Goal: Task Accomplishment & Management: Complete application form

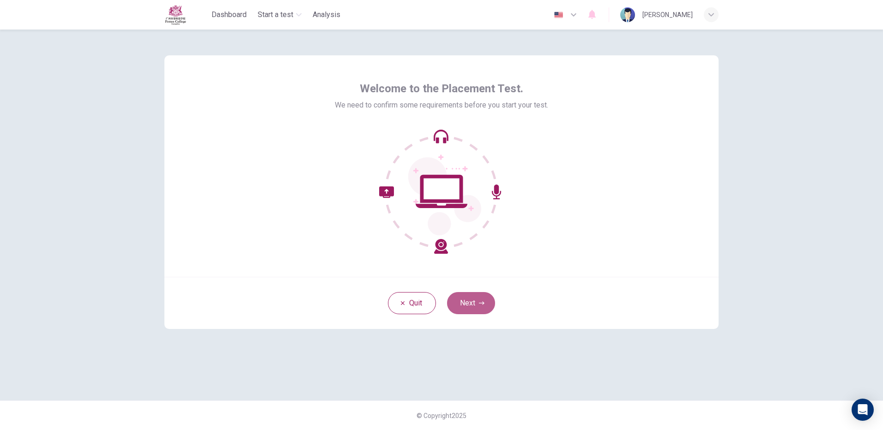
click at [460, 307] on button "Next" at bounding box center [471, 303] width 48 height 22
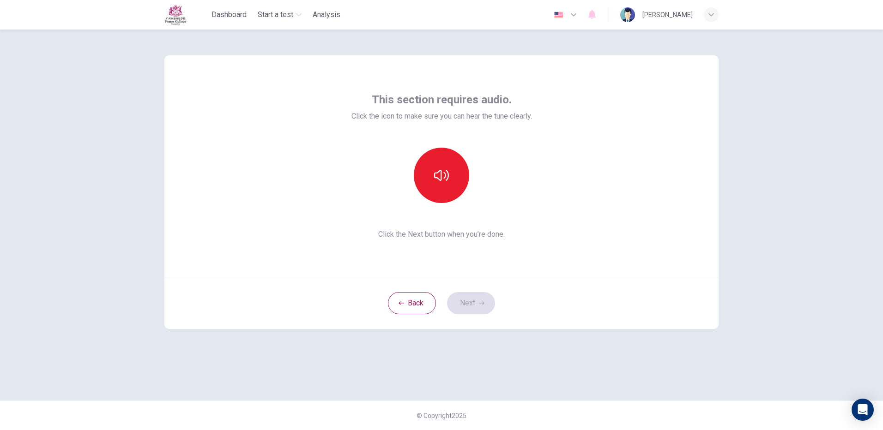
click at [431, 148] on div at bounding box center [441, 175] width 100 height 55
click at [435, 173] on icon "button" at bounding box center [441, 175] width 15 height 11
click at [474, 300] on button "Next" at bounding box center [471, 303] width 48 height 22
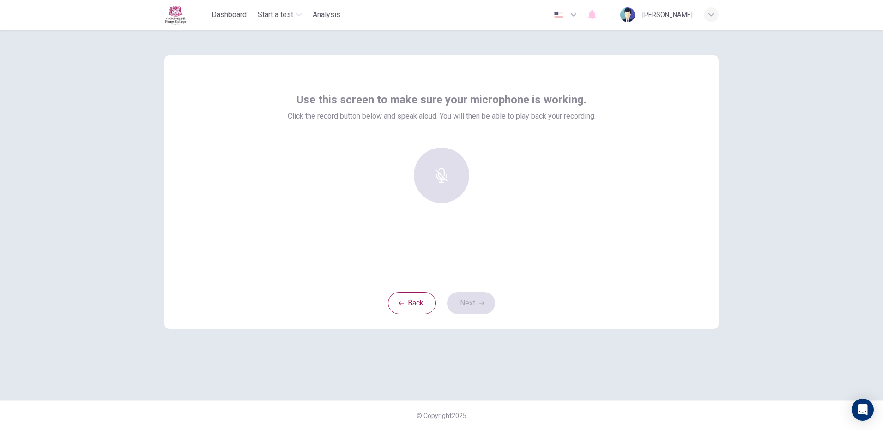
click at [455, 183] on div at bounding box center [441, 175] width 100 height 55
click at [432, 184] on div at bounding box center [441, 175] width 100 height 55
click at [431, 185] on div at bounding box center [441, 175] width 100 height 55
click at [323, 110] on div "Use this screen to make sure your microphone is working. Click the record butto…" at bounding box center [442, 107] width 308 height 30
click at [439, 184] on div at bounding box center [441, 175] width 100 height 55
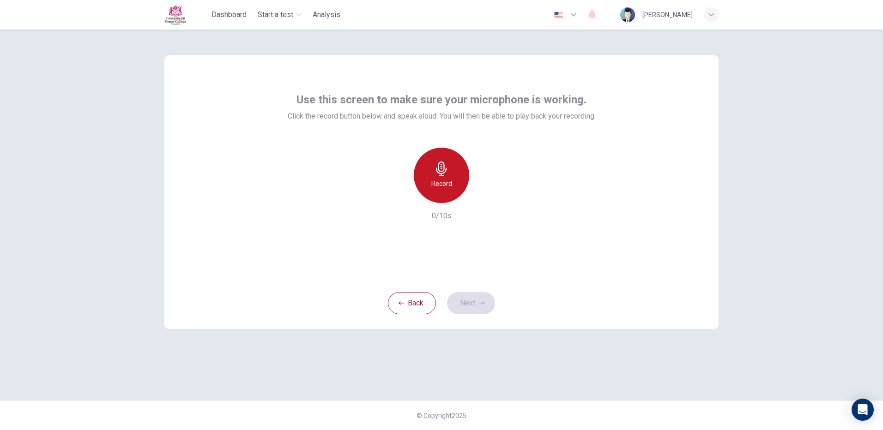
click at [445, 182] on h6 "Record" at bounding box center [441, 183] width 21 height 11
click at [444, 173] on icon "button" at bounding box center [441, 169] width 11 height 15
click at [493, 199] on div "Record 6/10s" at bounding box center [442, 185] width 308 height 74
click at [488, 199] on icon "button" at bounding box center [483, 195] width 9 height 9
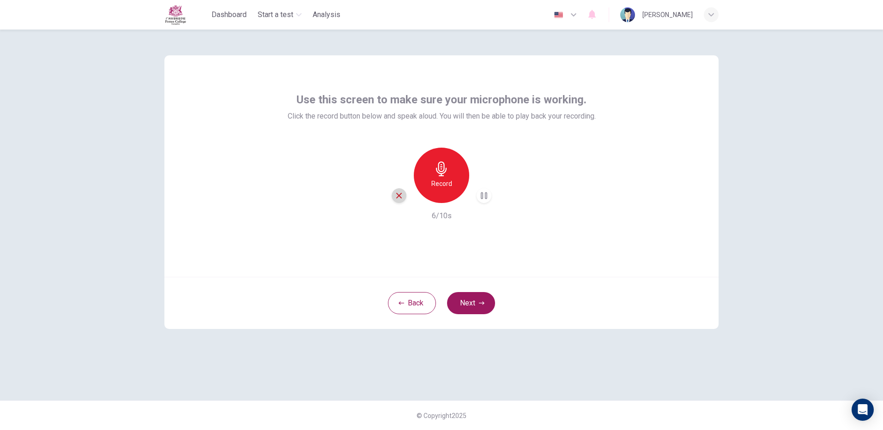
click at [396, 189] on div "button" at bounding box center [398, 195] width 15 height 15
click at [477, 297] on button "Next" at bounding box center [471, 303] width 48 height 22
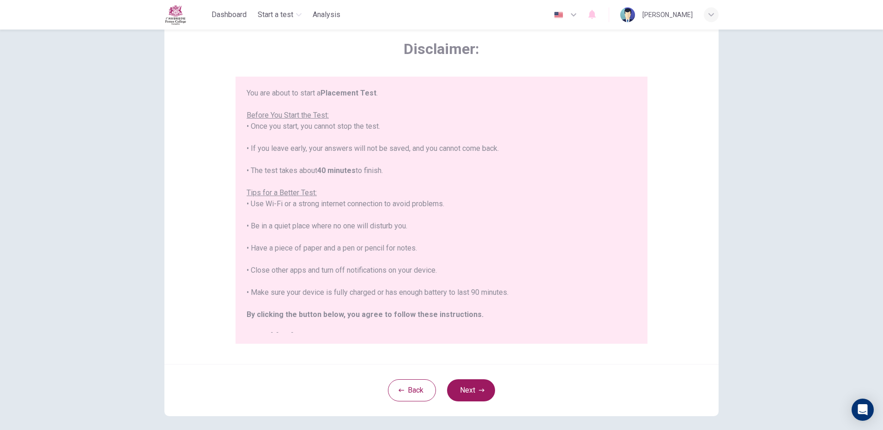
scroll to position [83, 0]
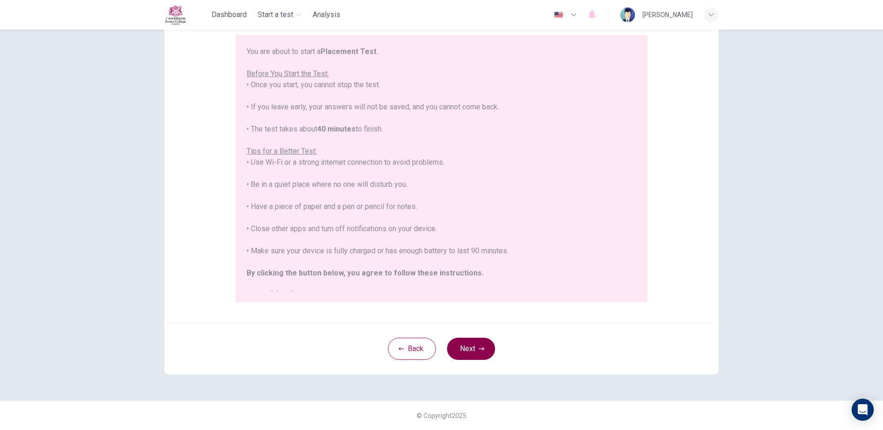
click at [464, 348] on button "Next" at bounding box center [471, 349] width 48 height 22
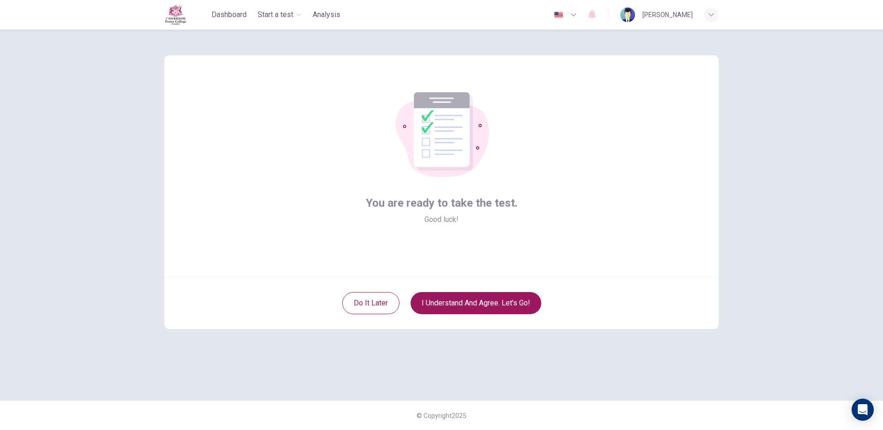
scroll to position [0, 0]
click at [455, 315] on div "Do it later I understand and agree. Let’s go!" at bounding box center [441, 303] width 554 height 52
click at [455, 301] on button "I understand and agree. Let’s go!" at bounding box center [475, 303] width 131 height 22
click at [430, 299] on button "I understand and agree. Let’s go!" at bounding box center [475, 303] width 131 height 22
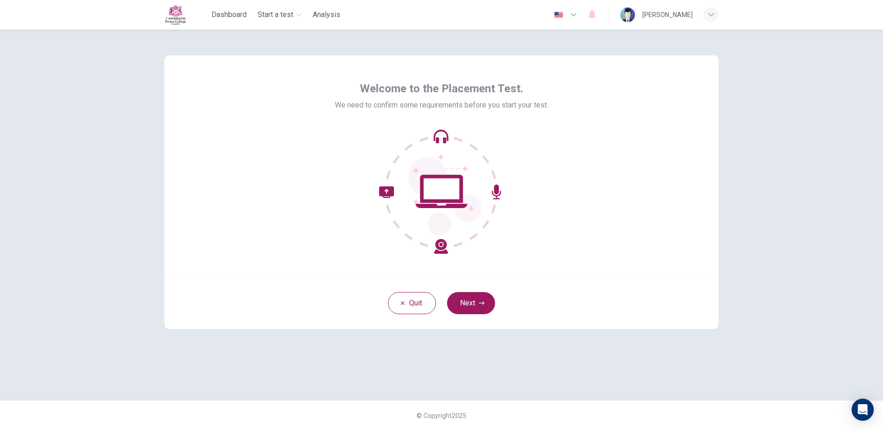
click at [465, 307] on button "Next" at bounding box center [471, 303] width 48 height 22
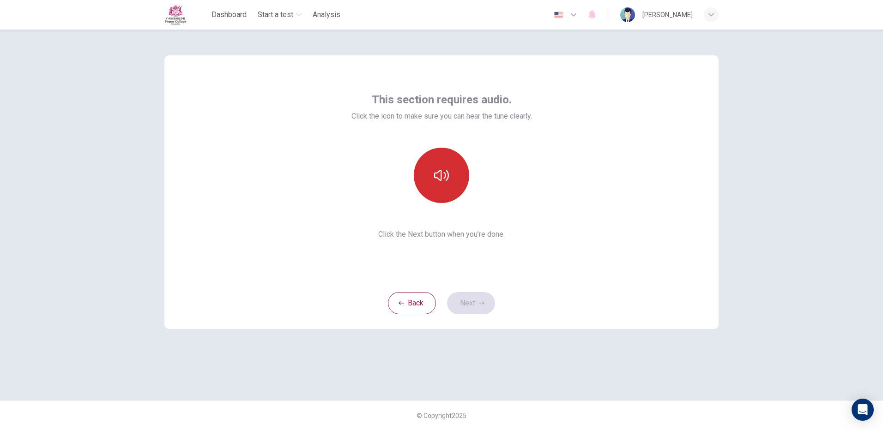
click at [456, 186] on button "button" at bounding box center [441, 175] width 55 height 55
click at [481, 305] on icon "button" at bounding box center [482, 303] width 6 height 6
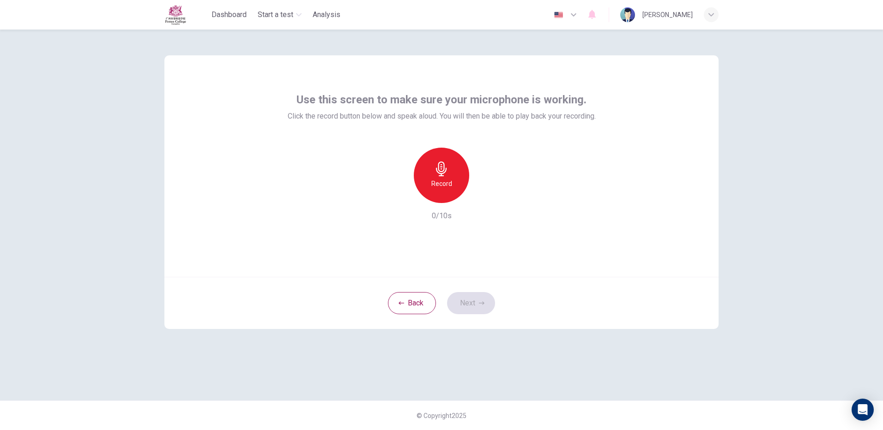
click at [448, 179] on h6 "Record" at bounding box center [441, 183] width 21 height 11
click at [449, 179] on div "Stop" at bounding box center [441, 175] width 55 height 55
click at [462, 305] on button "Next" at bounding box center [471, 303] width 48 height 22
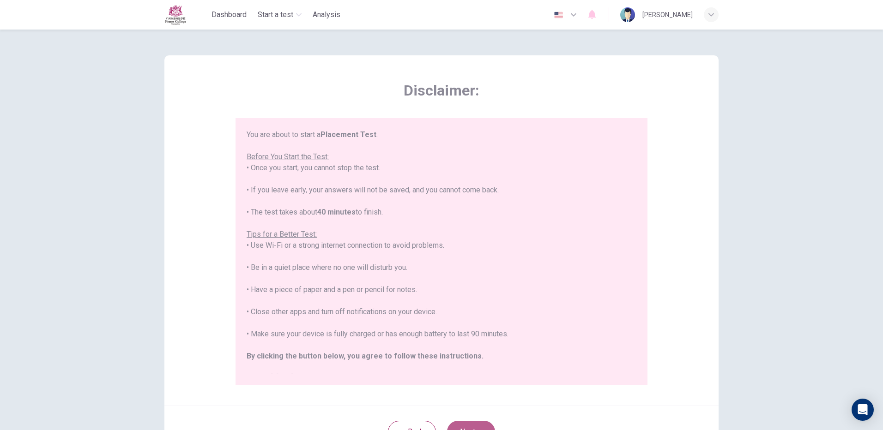
click at [460, 426] on button "Next" at bounding box center [471, 432] width 48 height 22
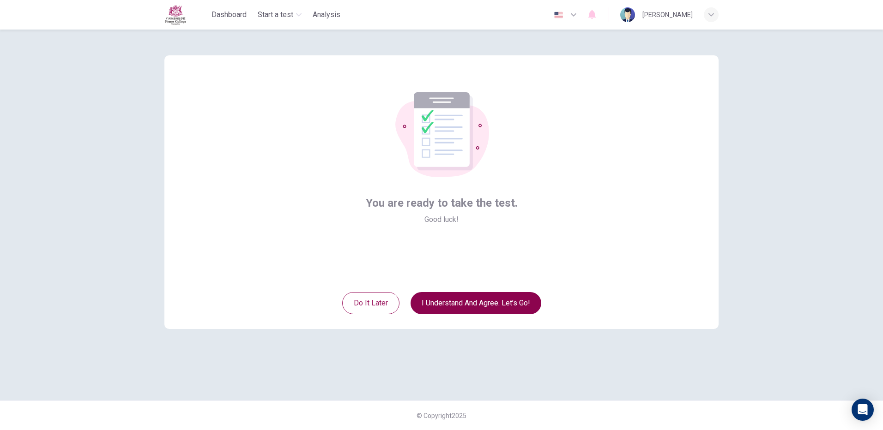
click at [426, 302] on button "I understand and agree. Let’s go!" at bounding box center [475, 303] width 131 height 22
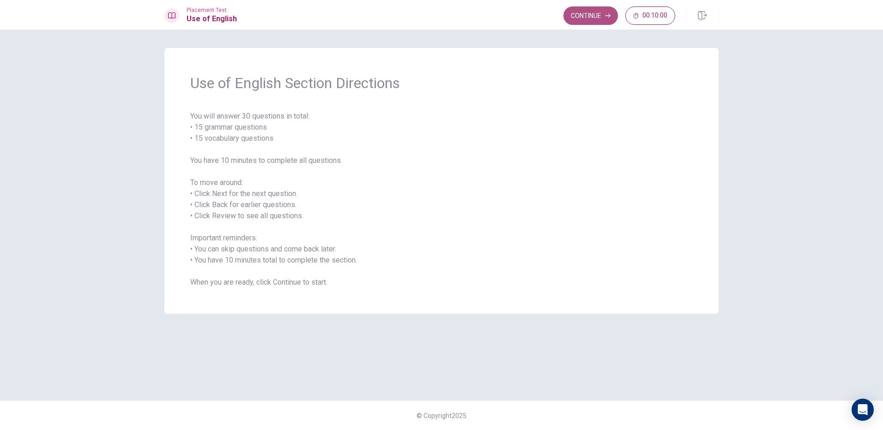
click at [601, 17] on button "Continue" at bounding box center [590, 15] width 54 height 18
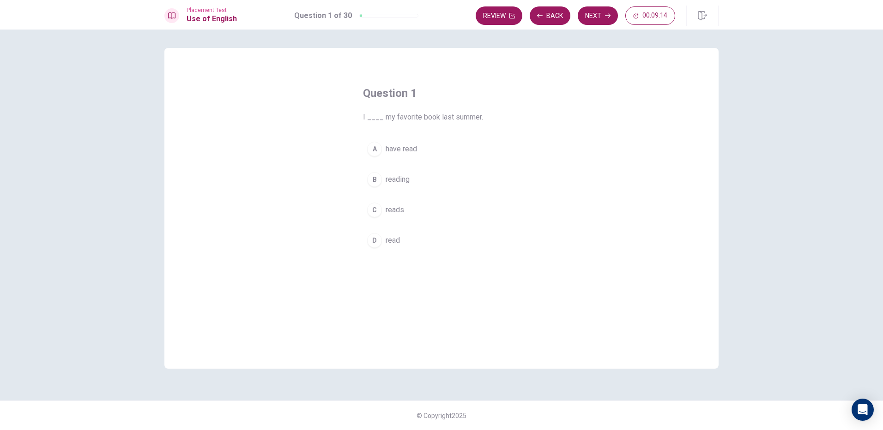
click at [375, 210] on div "C" at bounding box center [374, 210] width 15 height 15
click at [598, 27] on div "Placement Test Use of English Question 1 of 30 Review Back Next 00:09:11" at bounding box center [441, 15] width 883 height 30
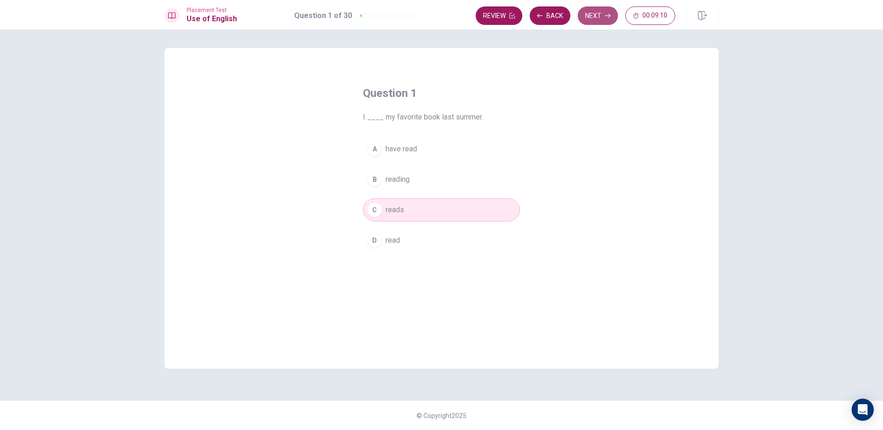
click at [604, 17] on button "Next" at bounding box center [597, 15] width 40 height 18
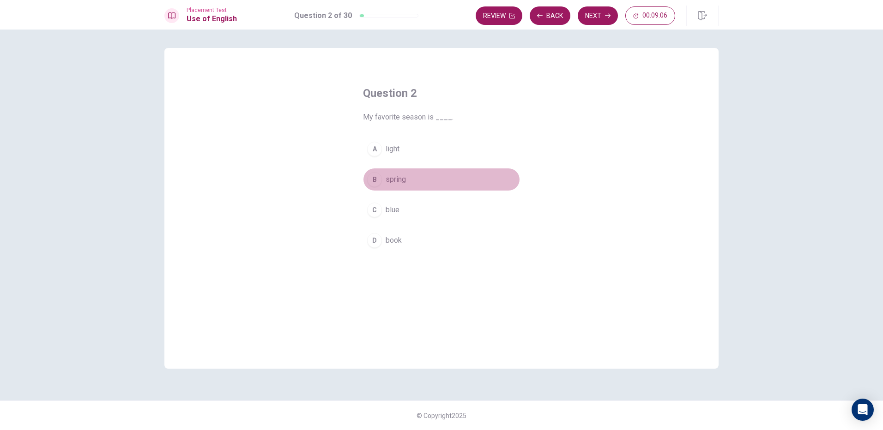
click at [372, 180] on div "B" at bounding box center [374, 179] width 15 height 15
click at [606, 17] on icon "button" at bounding box center [608, 16] width 6 height 6
click at [370, 209] on div "C" at bounding box center [374, 210] width 15 height 15
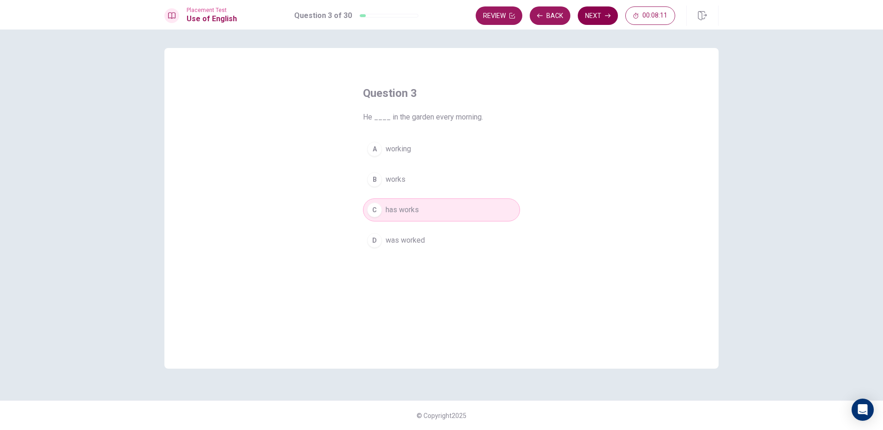
click at [595, 18] on button "Next" at bounding box center [597, 15] width 40 height 18
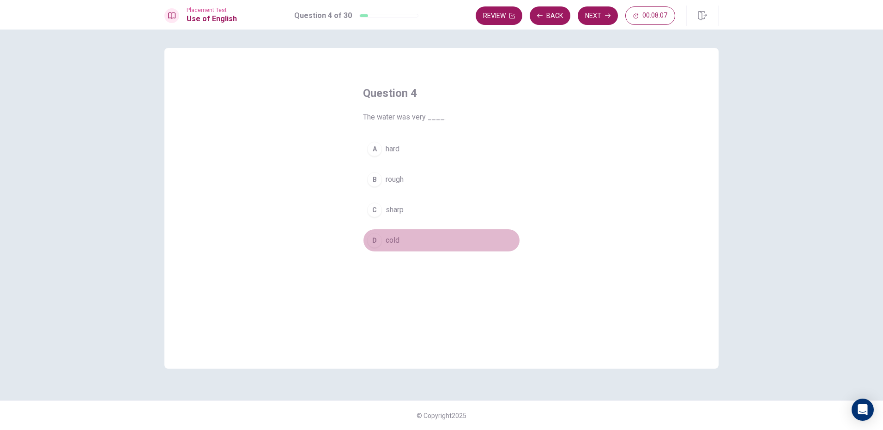
click at [376, 243] on div "D" at bounding box center [374, 240] width 15 height 15
click at [588, 25] on div "Review Back Next 00:08:05" at bounding box center [596, 16] width 243 height 20
click at [590, 17] on button "Next" at bounding box center [597, 15] width 40 height 18
click at [377, 236] on div "D" at bounding box center [374, 240] width 15 height 15
click at [596, 19] on button "Next" at bounding box center [597, 15] width 40 height 18
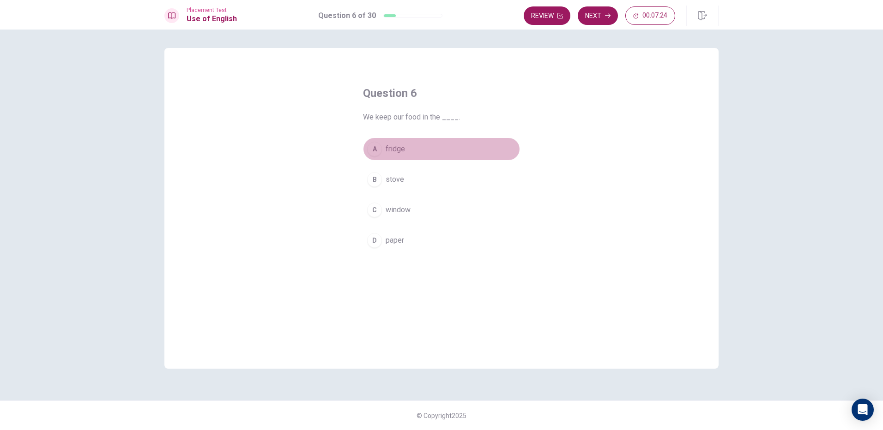
drag, startPoint x: 386, startPoint y: 148, endPoint x: 400, endPoint y: 148, distance: 13.8
click at [400, 148] on span "fridge" at bounding box center [394, 149] width 19 height 11
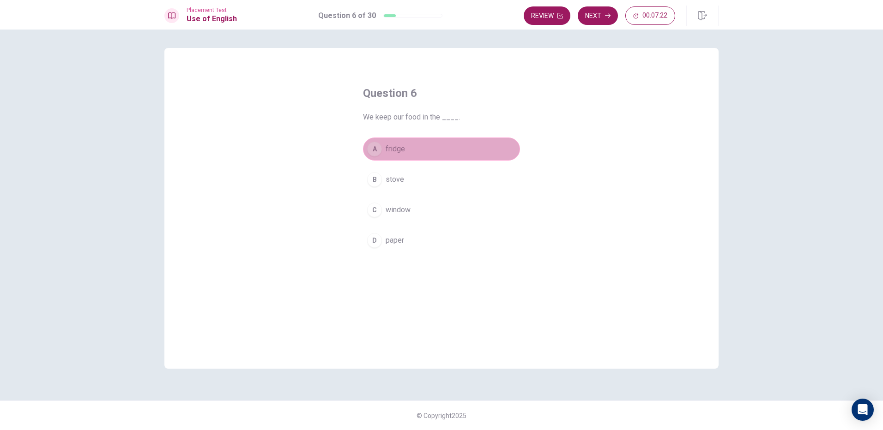
drag, startPoint x: 401, startPoint y: 147, endPoint x: 370, endPoint y: 152, distance: 31.3
click at [370, 152] on button "A fridge" at bounding box center [441, 149] width 157 height 23
click at [593, 18] on button "Next" at bounding box center [597, 15] width 40 height 18
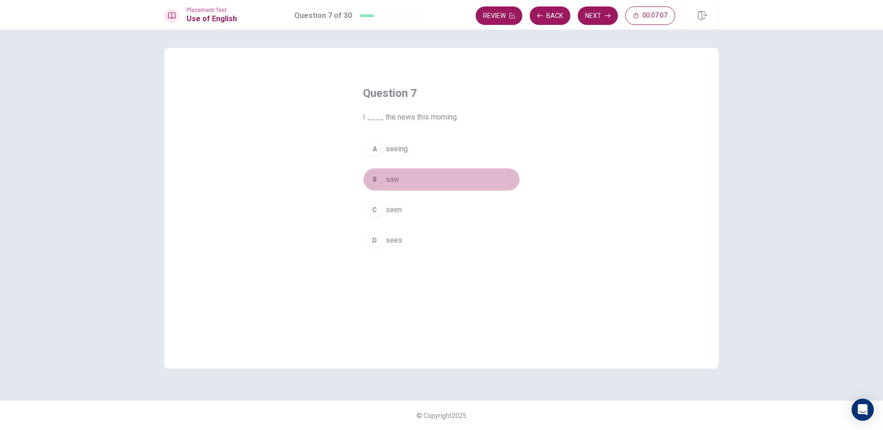
click at [372, 178] on div "B" at bounding box center [374, 179] width 15 height 15
click at [589, 13] on button "Next" at bounding box center [597, 15] width 40 height 18
click at [373, 215] on div "C" at bounding box center [374, 210] width 15 height 15
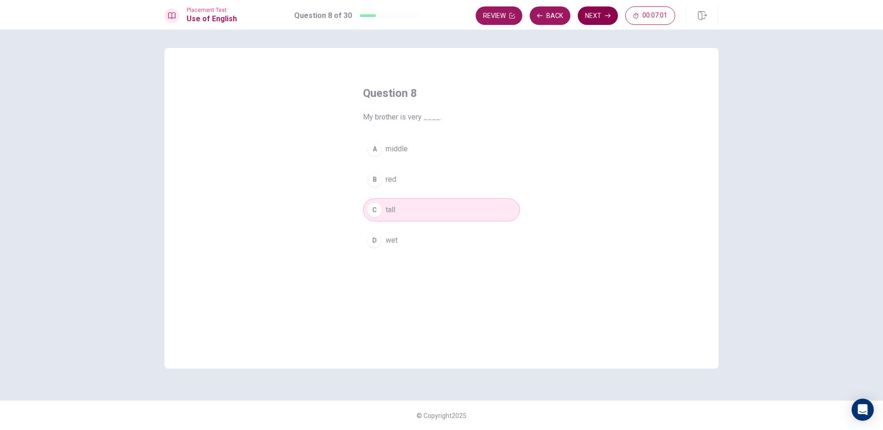
click at [611, 18] on button "Next" at bounding box center [597, 15] width 40 height 18
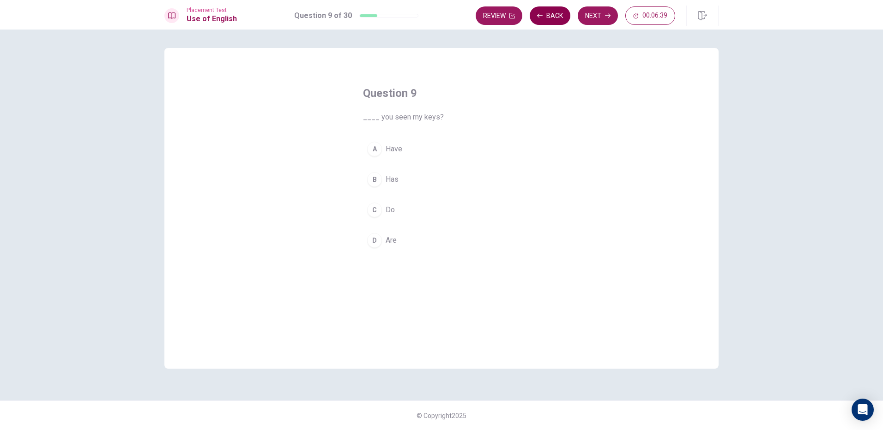
click at [545, 18] on button "Back" at bounding box center [549, 15] width 41 height 18
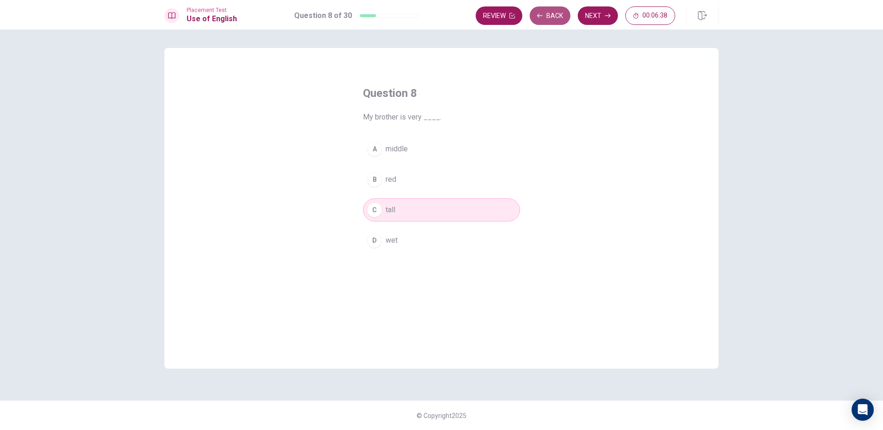
click at [545, 18] on button "Back" at bounding box center [549, 15] width 41 height 18
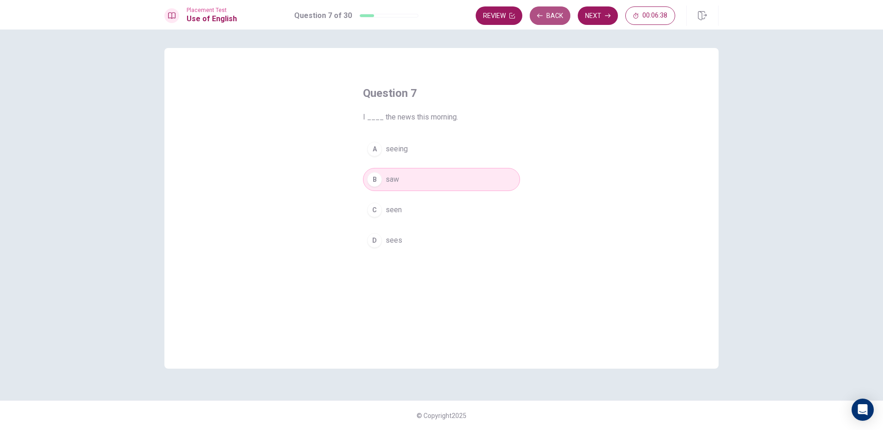
click at [543, 17] on button "Back" at bounding box center [549, 15] width 41 height 18
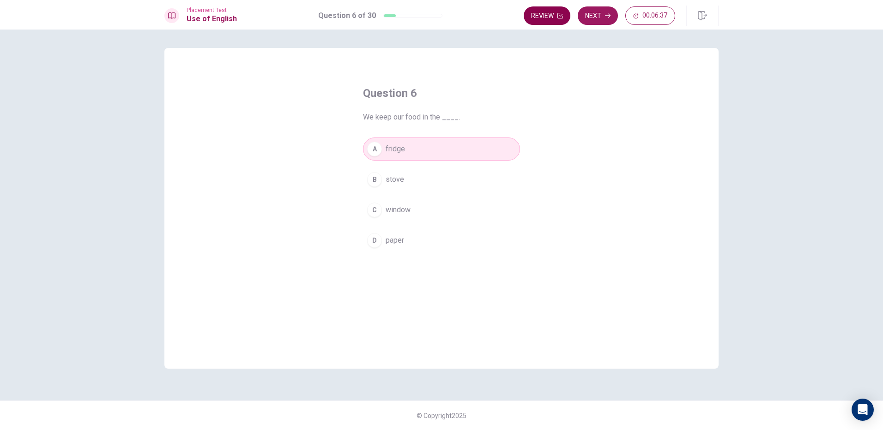
click at [543, 17] on button "Review" at bounding box center [546, 15] width 47 height 18
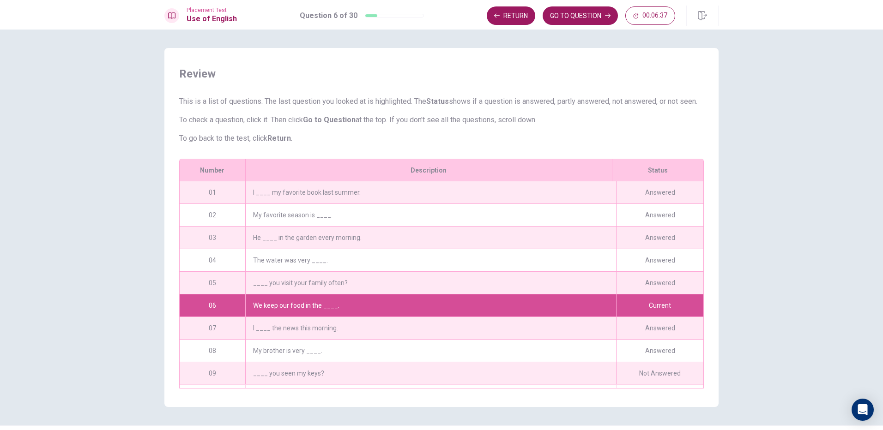
scroll to position [24, 0]
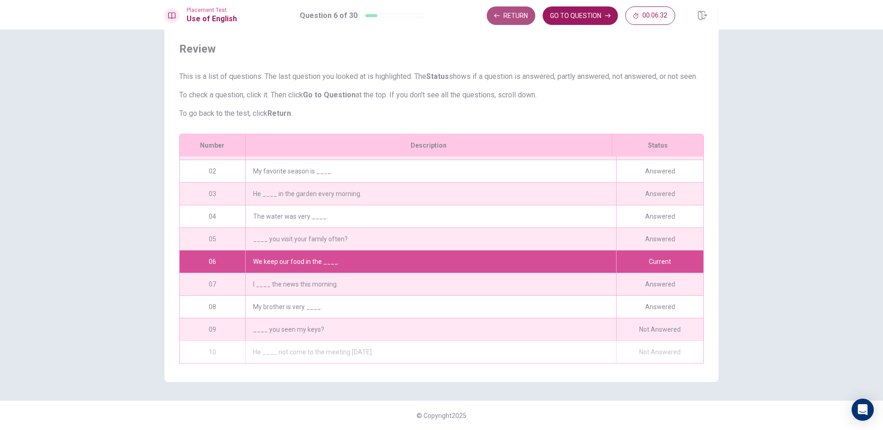
click at [506, 19] on button "Return" at bounding box center [511, 15] width 48 height 18
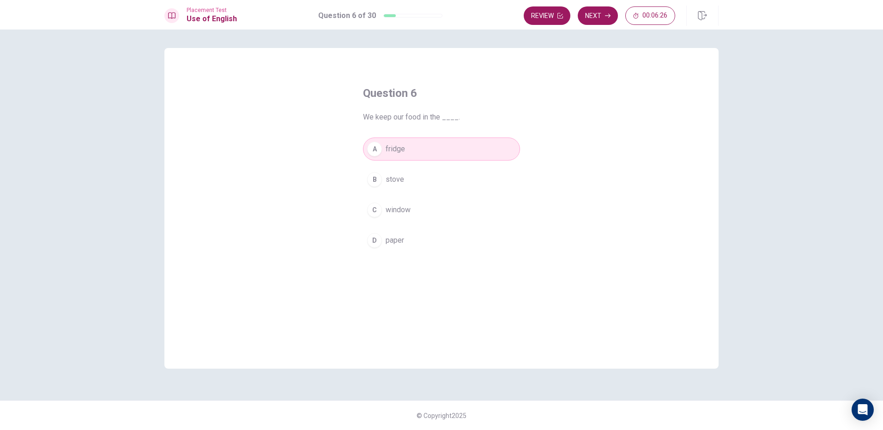
click at [583, 9] on button "Next" at bounding box center [597, 15] width 40 height 18
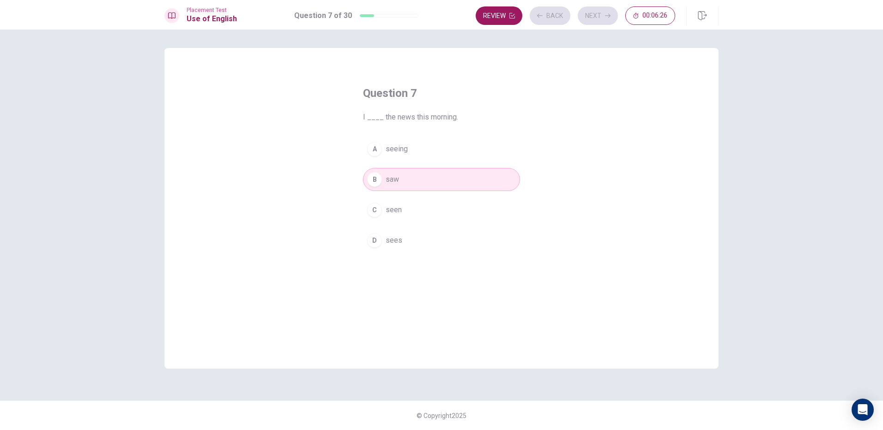
click at [583, 12] on div "Review Back Next 00:06:26" at bounding box center [574, 15] width 199 height 18
click at [597, 9] on button "Next" at bounding box center [597, 15] width 40 height 18
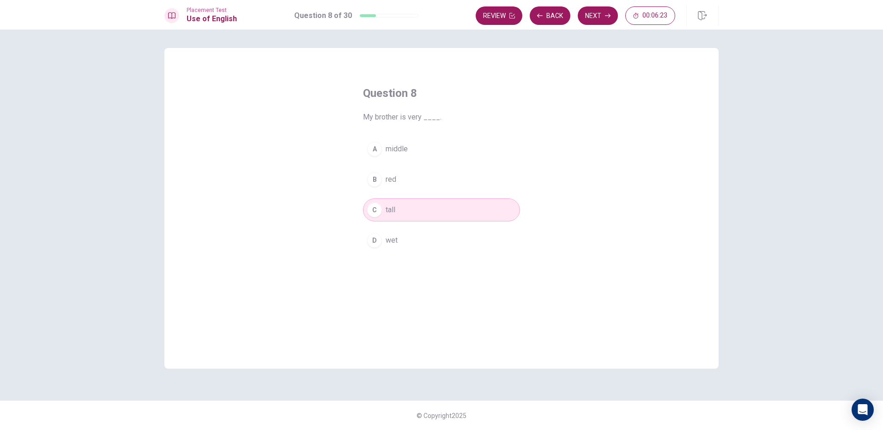
click at [597, 12] on button "Next" at bounding box center [597, 15] width 40 height 18
click at [370, 215] on div "C" at bounding box center [374, 210] width 15 height 15
click at [583, 13] on button "Next" at bounding box center [597, 15] width 40 height 18
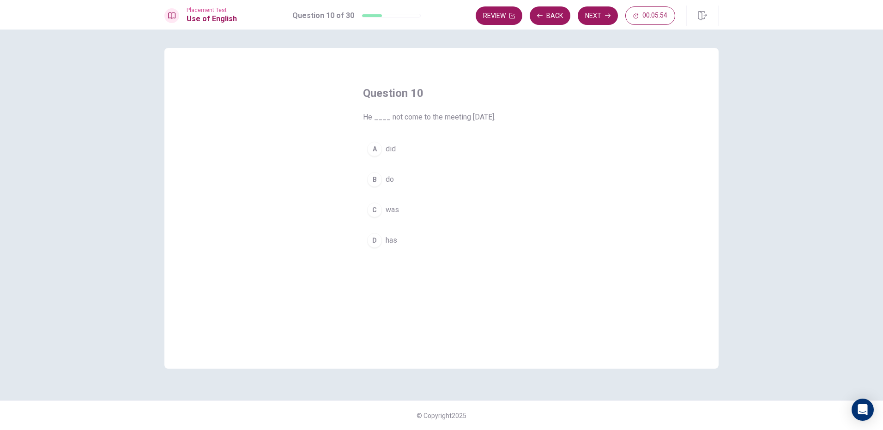
click at [377, 214] on div "C" at bounding box center [374, 210] width 15 height 15
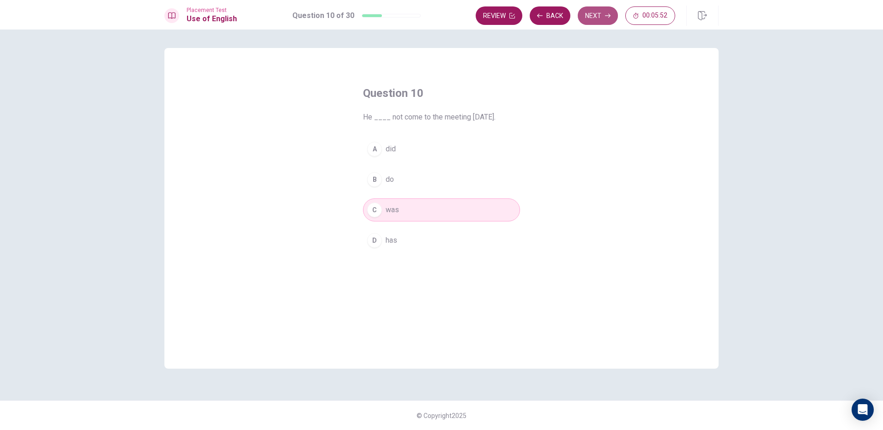
click at [589, 17] on button "Next" at bounding box center [597, 15] width 40 height 18
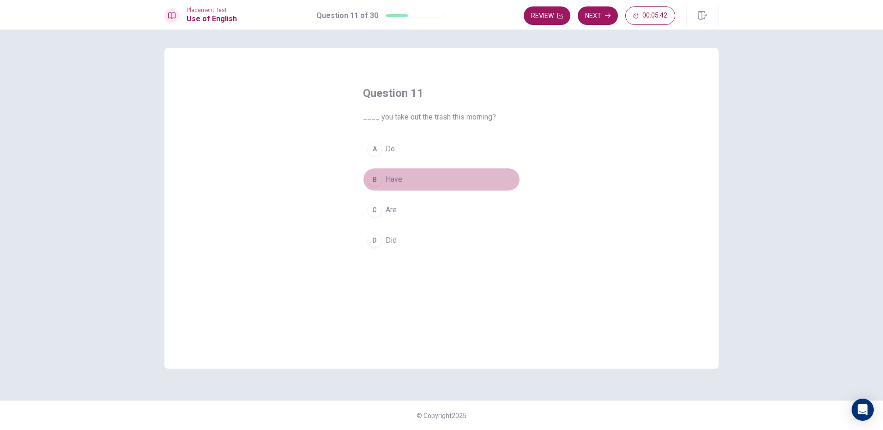
click at [367, 180] on div "B" at bounding box center [374, 179] width 15 height 15
click at [599, 18] on button "Next" at bounding box center [597, 15] width 40 height 18
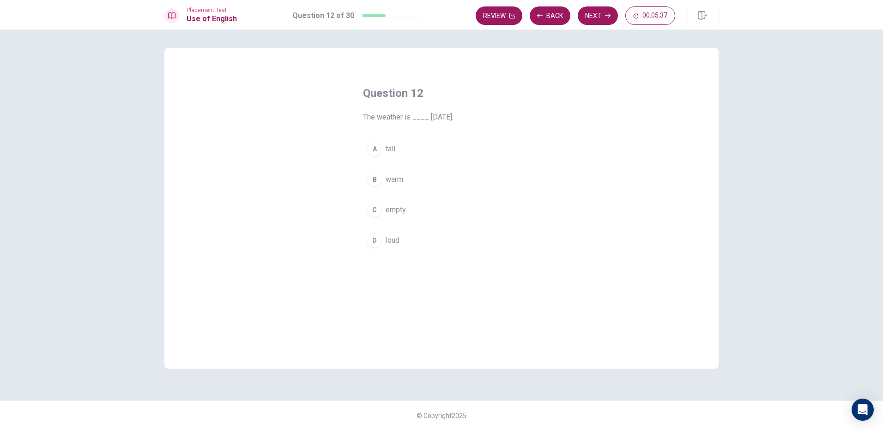
click at [378, 176] on div "B" at bounding box center [374, 179] width 15 height 15
click at [617, 9] on div "Review Back Next 00:05:36" at bounding box center [596, 16] width 243 height 20
click at [604, 23] on button "Next" at bounding box center [597, 15] width 40 height 18
click at [379, 237] on div "D" at bounding box center [374, 240] width 15 height 15
click at [605, 16] on icon "button" at bounding box center [608, 16] width 6 height 6
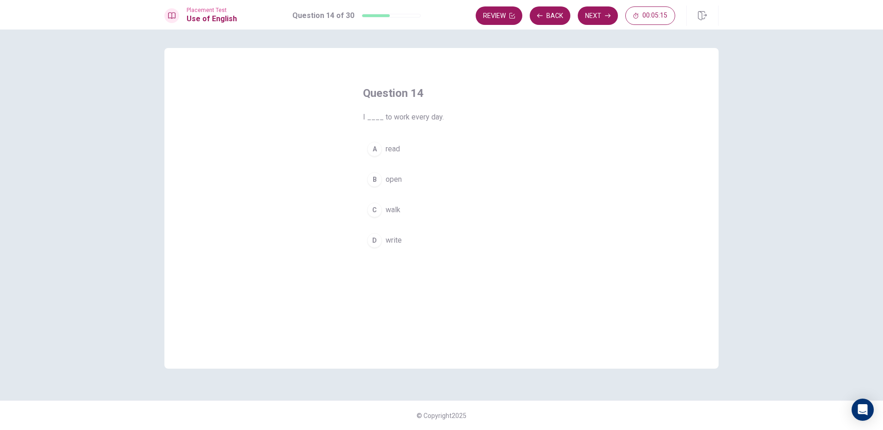
click at [373, 209] on div "C" at bounding box center [374, 210] width 15 height 15
click at [582, 20] on button "Next" at bounding box center [597, 15] width 40 height 18
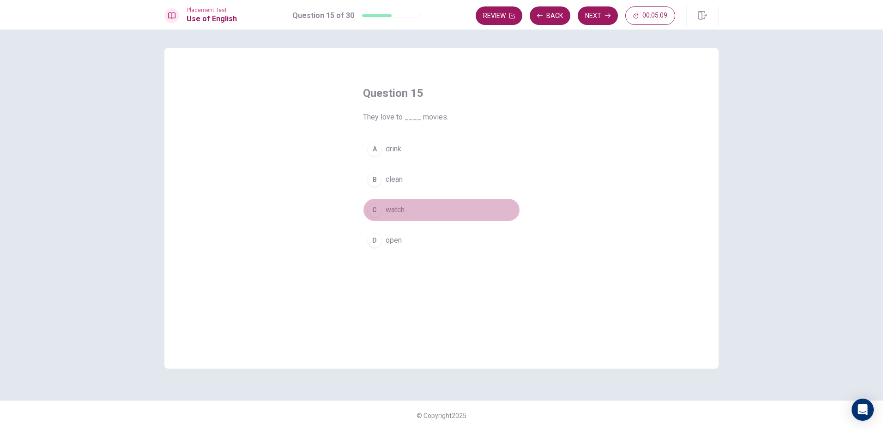
click at [375, 211] on div "C" at bounding box center [374, 210] width 15 height 15
click at [613, 11] on button "Next" at bounding box center [597, 15] width 40 height 18
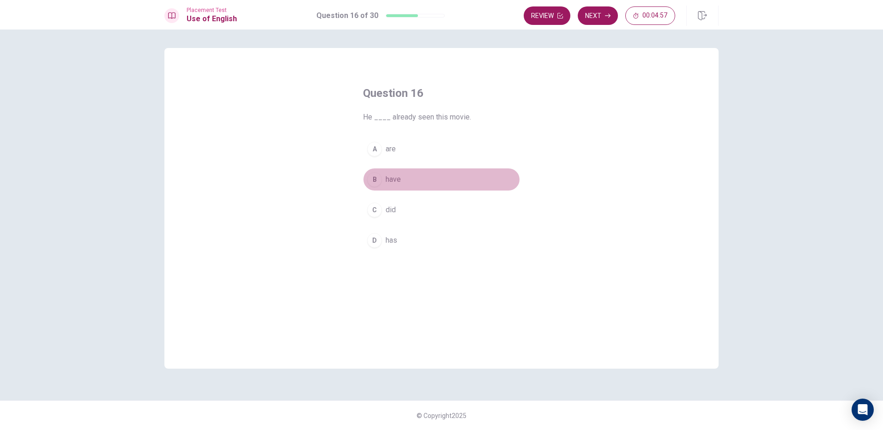
click at [370, 180] on div "B" at bounding box center [374, 179] width 15 height 15
click at [595, 18] on button "Next" at bounding box center [597, 15] width 40 height 18
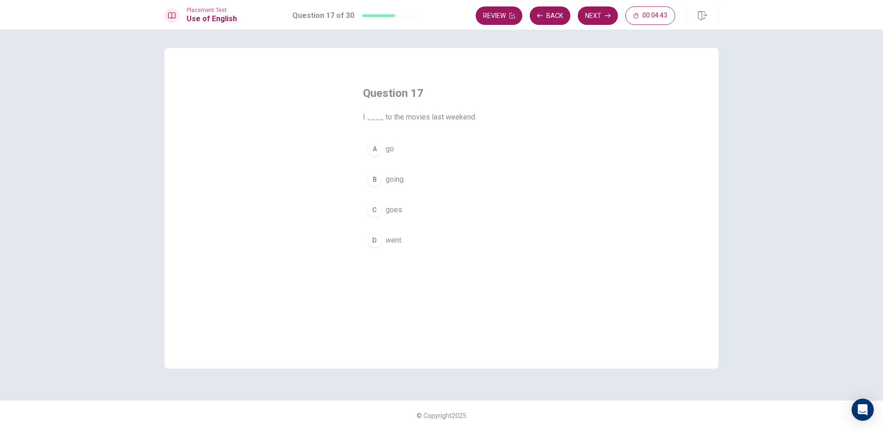
click at [371, 238] on div "D" at bounding box center [374, 240] width 15 height 15
click at [606, 16] on icon "button" at bounding box center [608, 16] width 6 height 6
click at [381, 238] on div "D" at bounding box center [374, 240] width 15 height 15
click at [595, 15] on button "Next" at bounding box center [597, 15] width 40 height 18
click at [605, 17] on icon "button" at bounding box center [608, 16] width 6 height 6
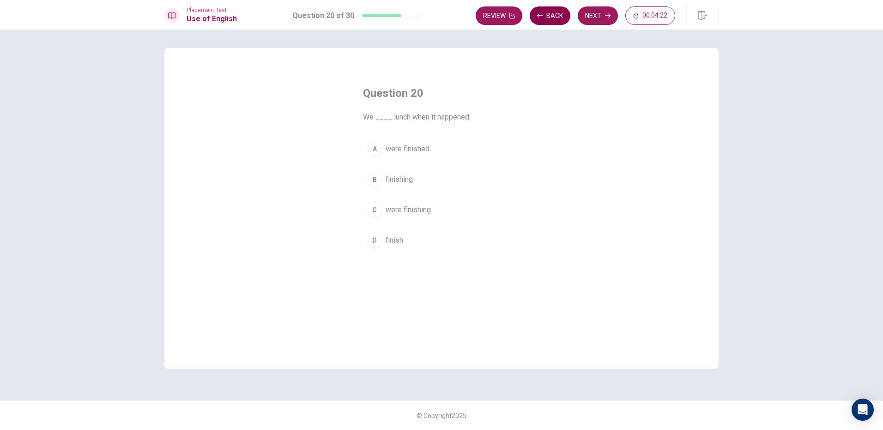
click at [550, 19] on button "Back" at bounding box center [549, 15] width 41 height 18
click at [374, 207] on div "C" at bounding box center [374, 210] width 15 height 15
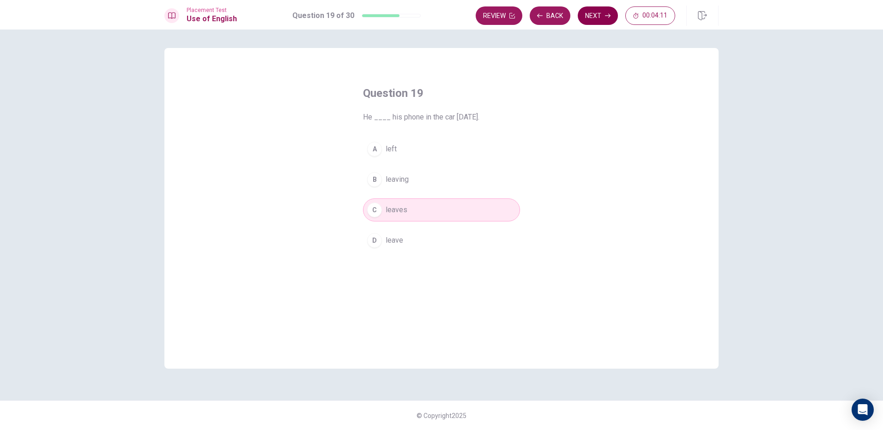
click at [589, 14] on button "Next" at bounding box center [597, 15] width 40 height 18
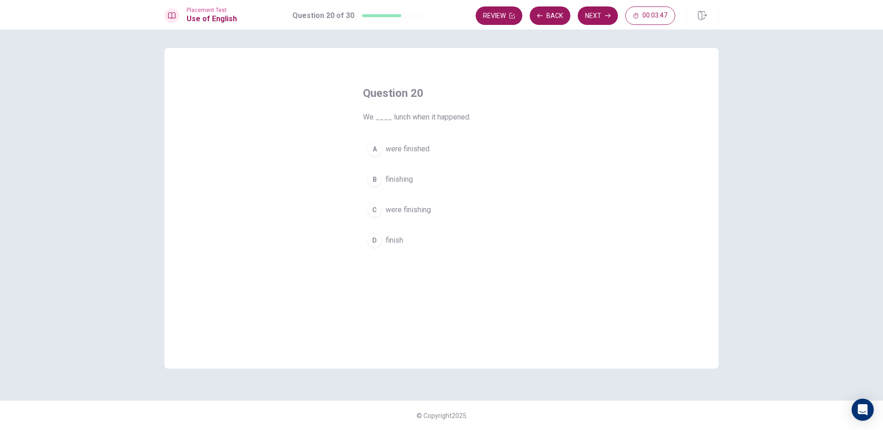
click at [381, 144] on button "A were finished" at bounding box center [441, 149] width 157 height 23
click at [610, 17] on button "Next" at bounding box center [597, 15] width 40 height 18
click at [370, 209] on div "C" at bounding box center [374, 210] width 15 height 15
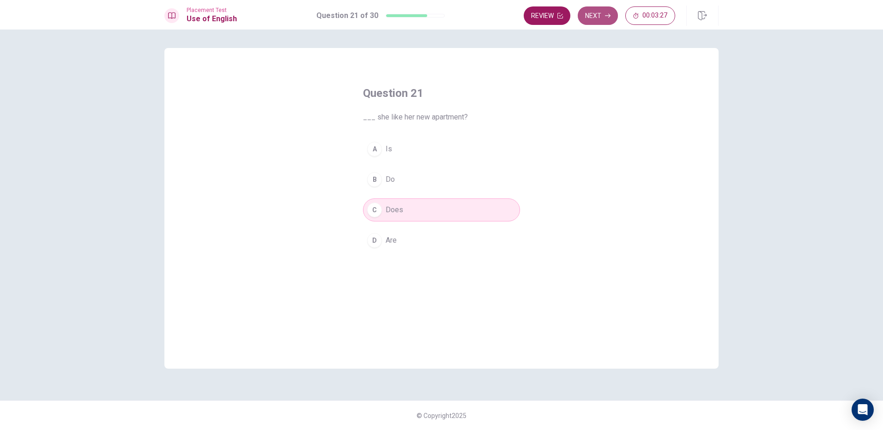
click at [602, 8] on button "Next" at bounding box center [597, 15] width 40 height 18
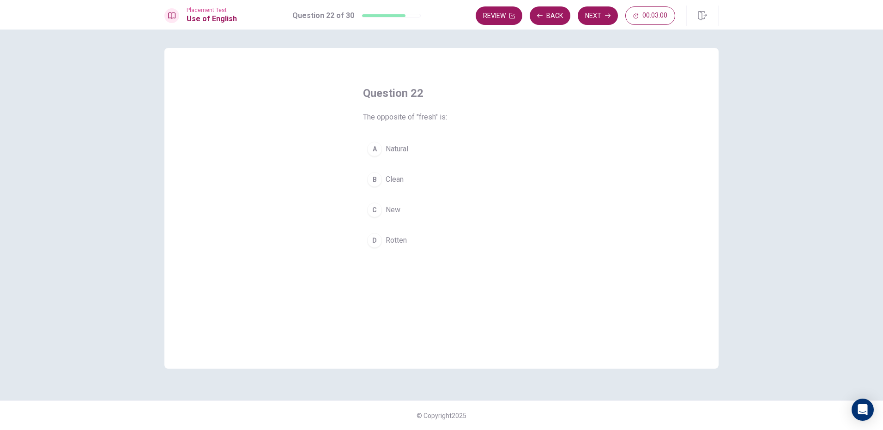
click at [379, 236] on div "D" at bounding box center [374, 240] width 15 height 15
click at [600, 18] on button "Next" at bounding box center [597, 15] width 40 height 18
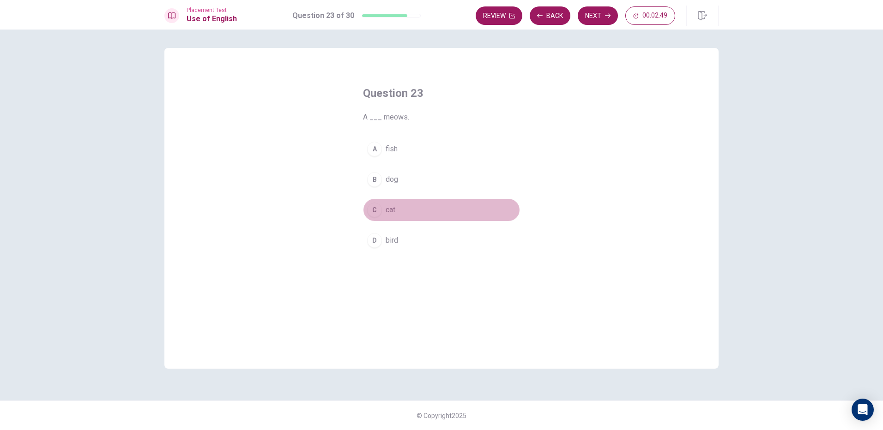
click at [376, 214] on div "C" at bounding box center [374, 210] width 15 height 15
click at [608, 19] on button "Next" at bounding box center [597, 15] width 40 height 18
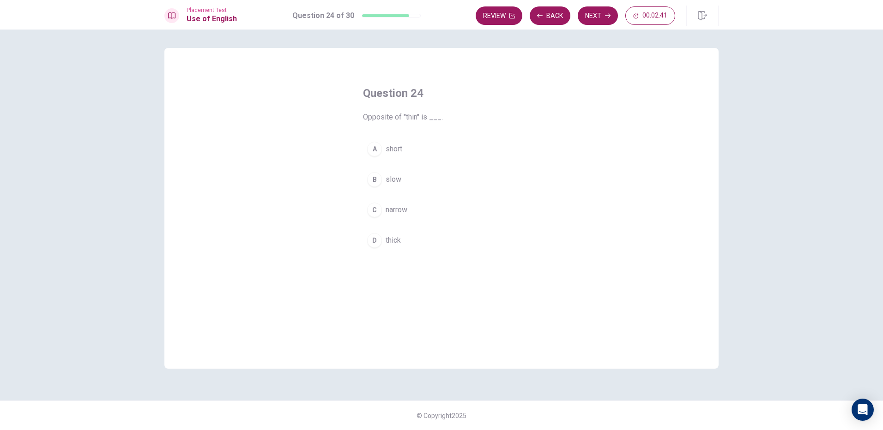
click at [370, 150] on div "A" at bounding box center [374, 149] width 15 height 15
click at [608, 20] on button "Next" at bounding box center [597, 15] width 40 height 18
click at [375, 153] on div "A" at bounding box center [374, 149] width 15 height 15
click at [589, 15] on button "Next" at bounding box center [597, 15] width 40 height 18
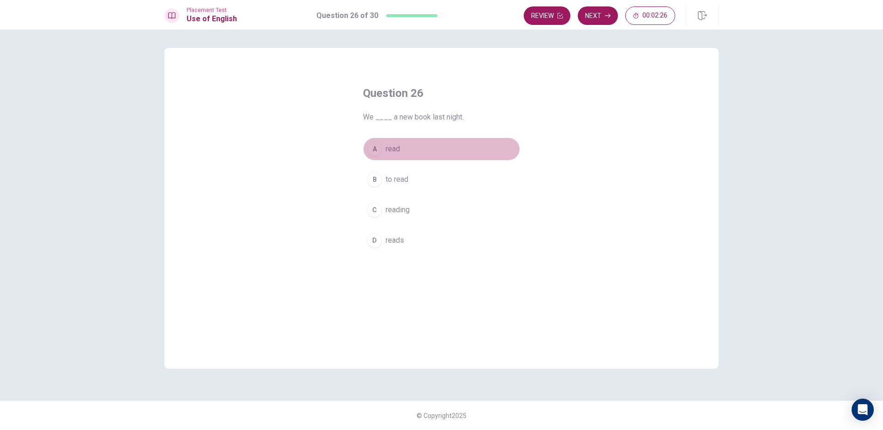
click at [376, 144] on div "A" at bounding box center [374, 149] width 15 height 15
click at [607, 18] on icon "button" at bounding box center [608, 16] width 6 height 6
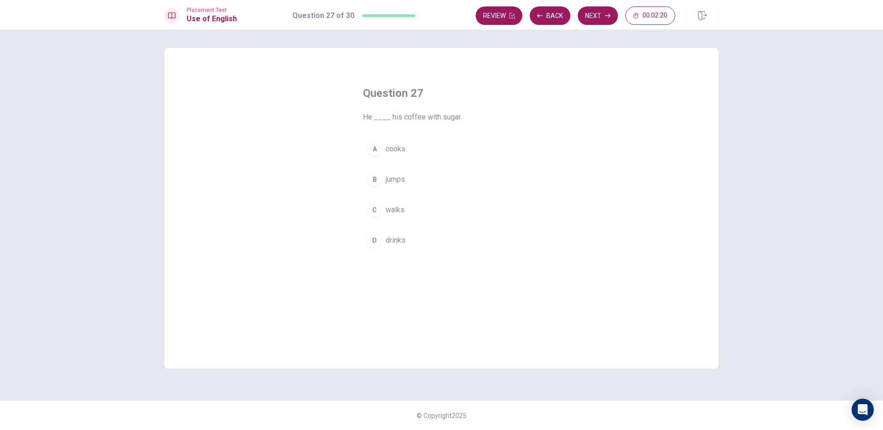
click at [370, 238] on div "D" at bounding box center [374, 240] width 15 height 15
click at [605, 18] on icon "button" at bounding box center [608, 16] width 6 height 6
click at [411, 108] on div "Question 28 ____ you eaten lunch already?" at bounding box center [441, 104] width 157 height 37
click at [365, 150] on button "A Has" at bounding box center [441, 149] width 157 height 23
click at [587, 16] on button "Next" at bounding box center [597, 15] width 40 height 18
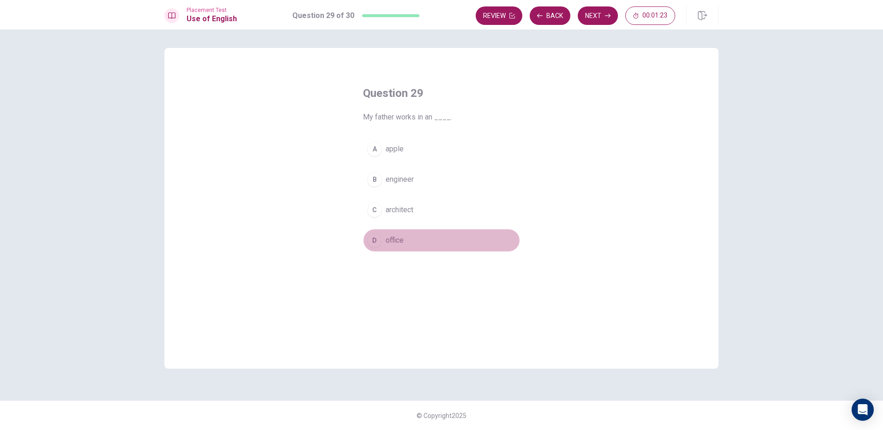
click at [372, 238] on div "D" at bounding box center [374, 240] width 15 height 15
click at [605, 20] on button "Next" at bounding box center [597, 15] width 40 height 18
click at [373, 232] on button "D have" at bounding box center [441, 240] width 157 height 23
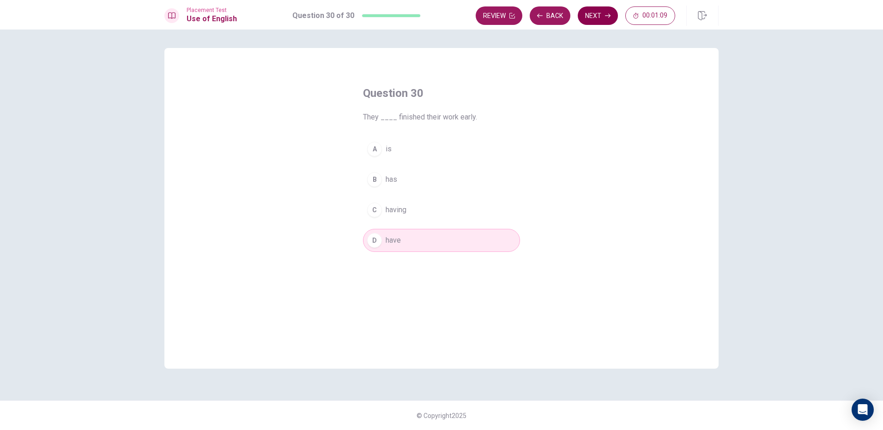
click at [608, 17] on icon "button" at bounding box center [608, 16] width 6 height 6
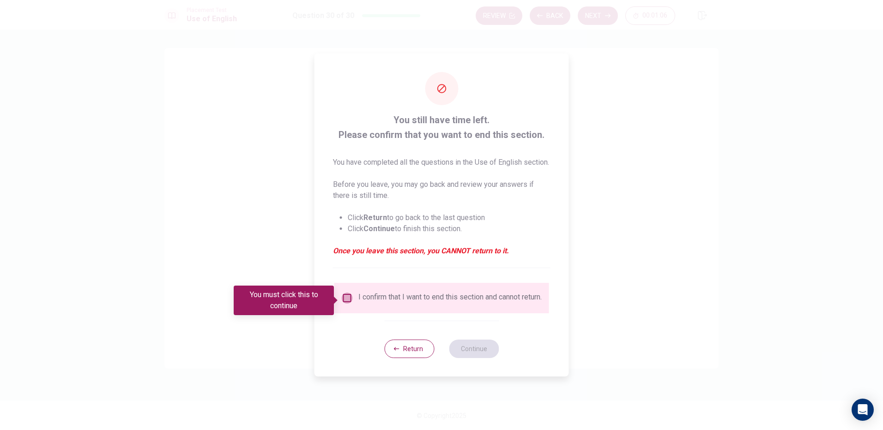
click at [347, 295] on input "You must click this to continue" at bounding box center [347, 298] width 11 height 11
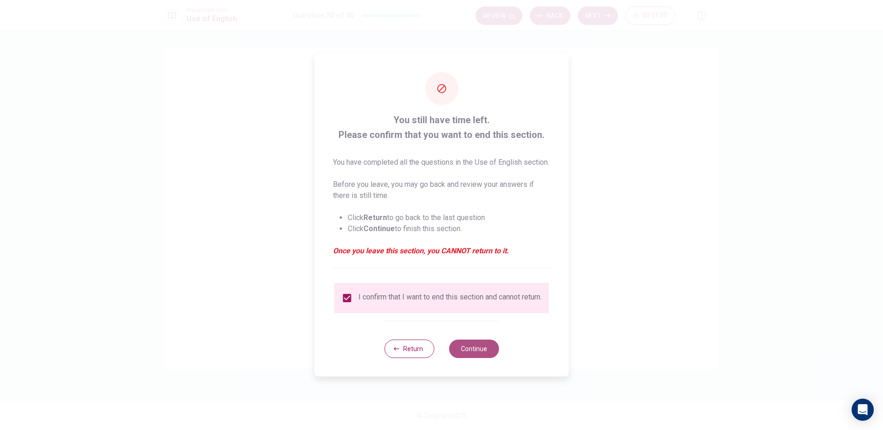
click at [477, 354] on button "Continue" at bounding box center [474, 349] width 50 height 18
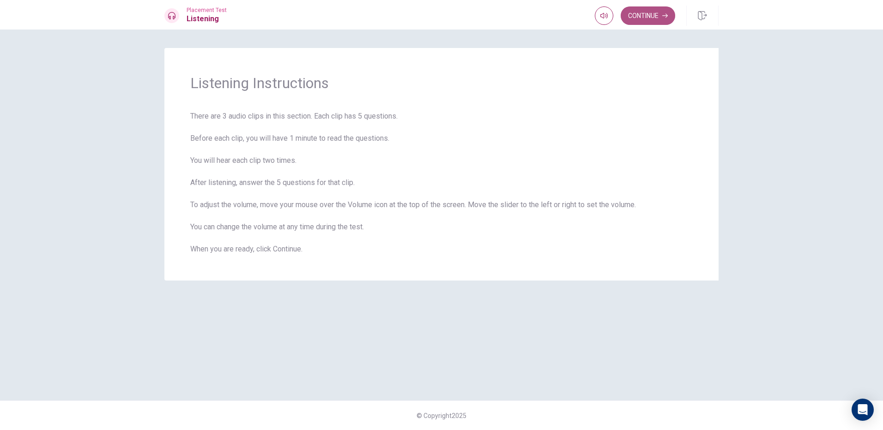
click at [655, 19] on button "Continue" at bounding box center [647, 15] width 54 height 18
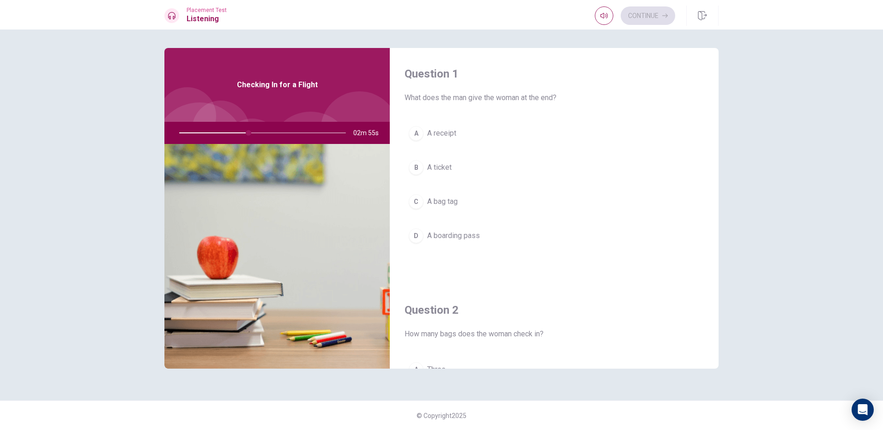
click at [413, 237] on div "D" at bounding box center [415, 235] width 15 height 15
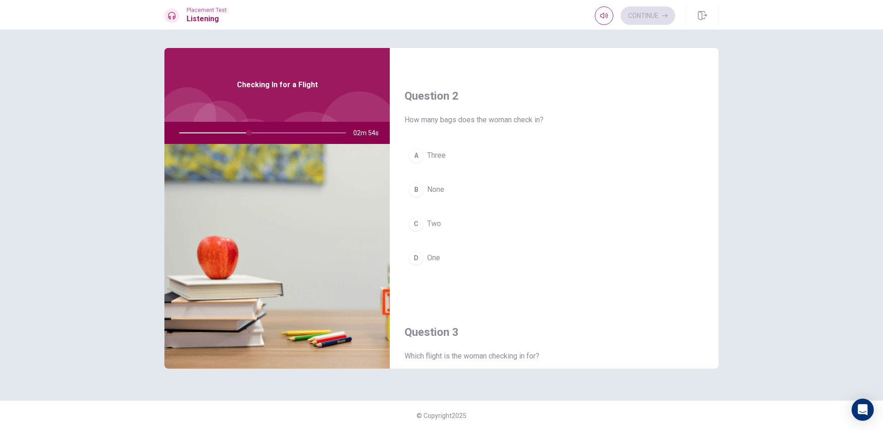
scroll to position [231, 0]
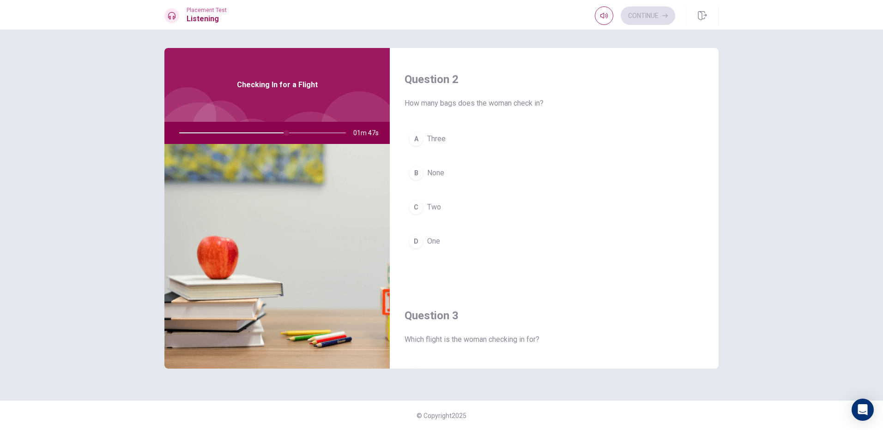
drag, startPoint x: 281, startPoint y: 133, endPoint x: 272, endPoint y: 133, distance: 8.8
click at [272, 133] on div at bounding box center [260, 133] width 185 height 22
click at [426, 249] on button "D One" at bounding box center [553, 241] width 299 height 23
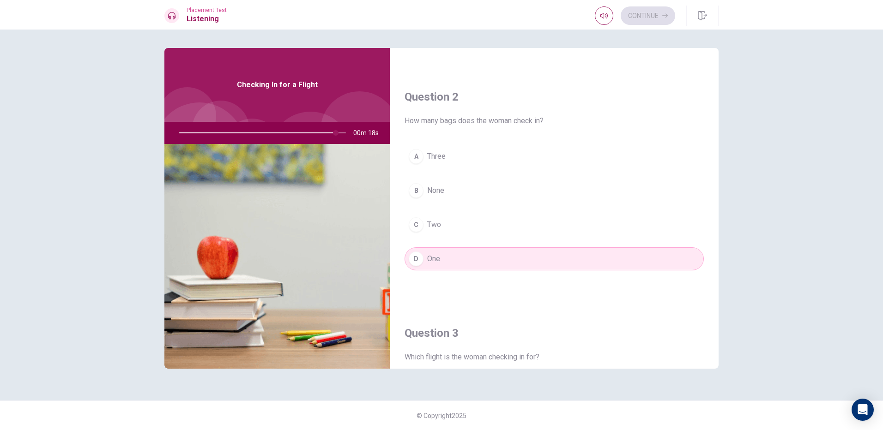
scroll to position [185, 0]
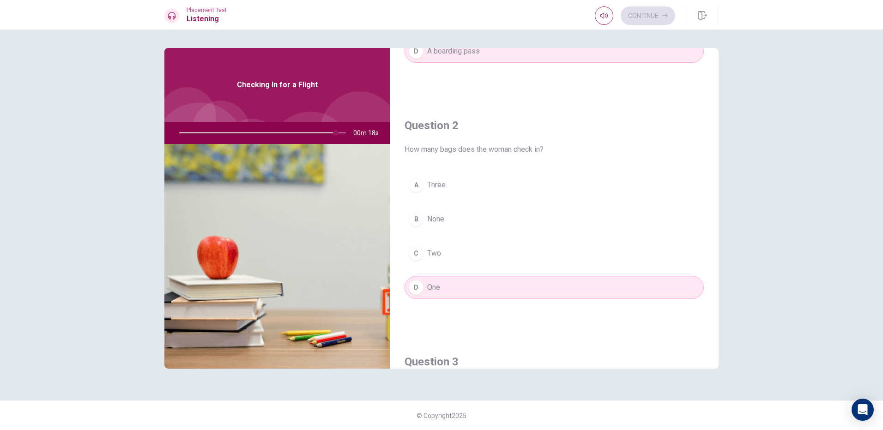
drag, startPoint x: 445, startPoint y: 171, endPoint x: 439, endPoint y: 186, distance: 16.4
click at [442, 181] on div "Question 2 How many bags does the woman check in? A Three B None C Two D One" at bounding box center [554, 218] width 329 height 236
click at [434, 206] on div "A Three B None C Two D One" at bounding box center [553, 246] width 299 height 144
type input "0"
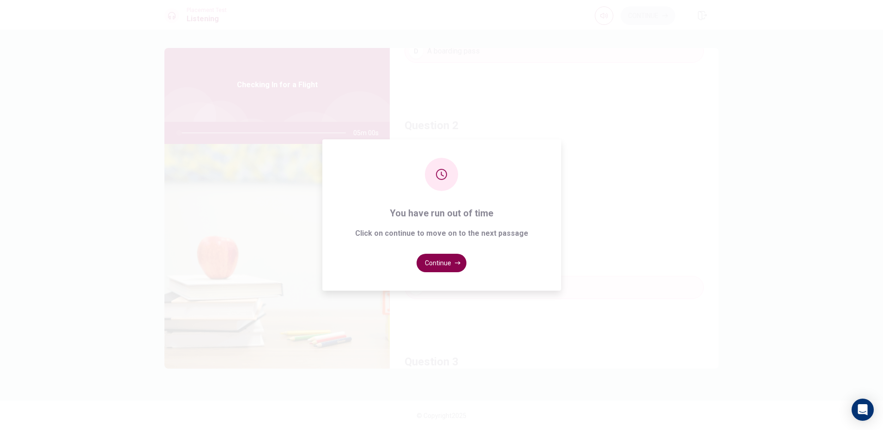
click at [446, 263] on button "Continue" at bounding box center [441, 263] width 50 height 18
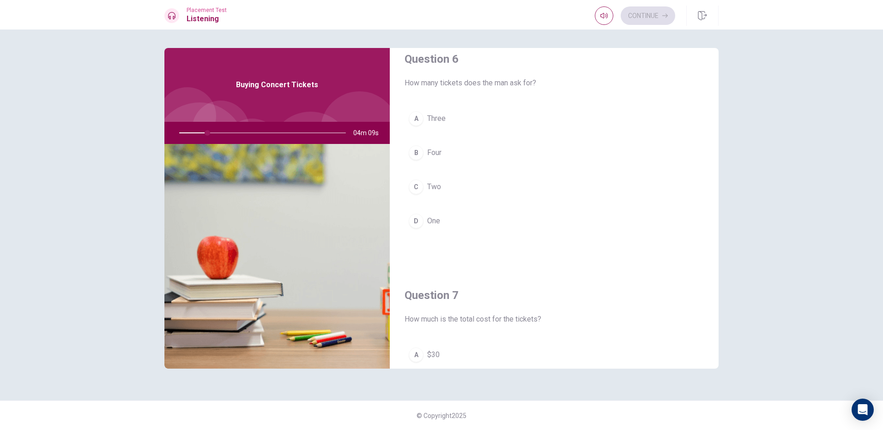
scroll to position [0, 0]
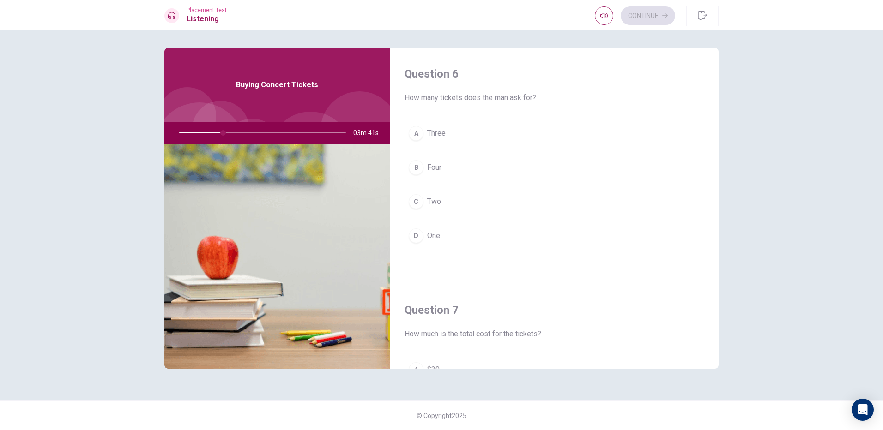
click at [220, 133] on div at bounding box center [260, 133] width 185 height 22
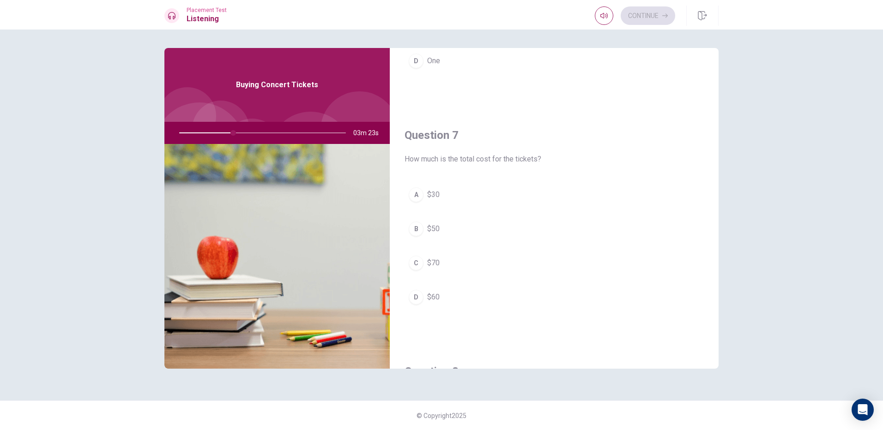
scroll to position [185, 0]
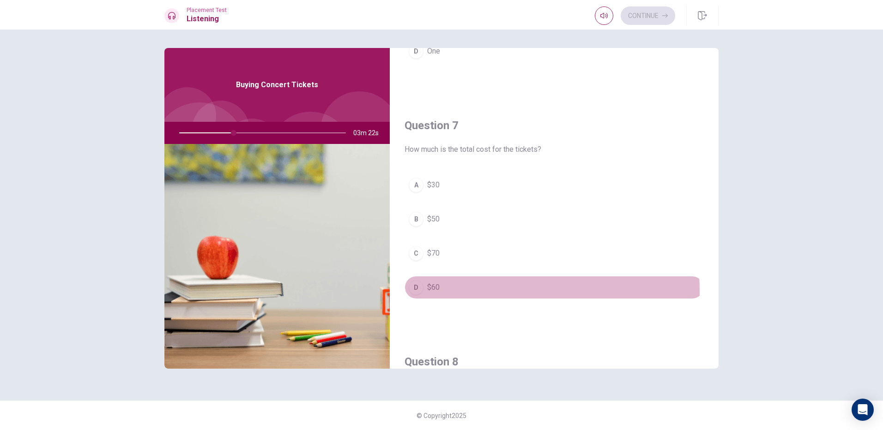
click at [416, 292] on div "D" at bounding box center [415, 287] width 15 height 15
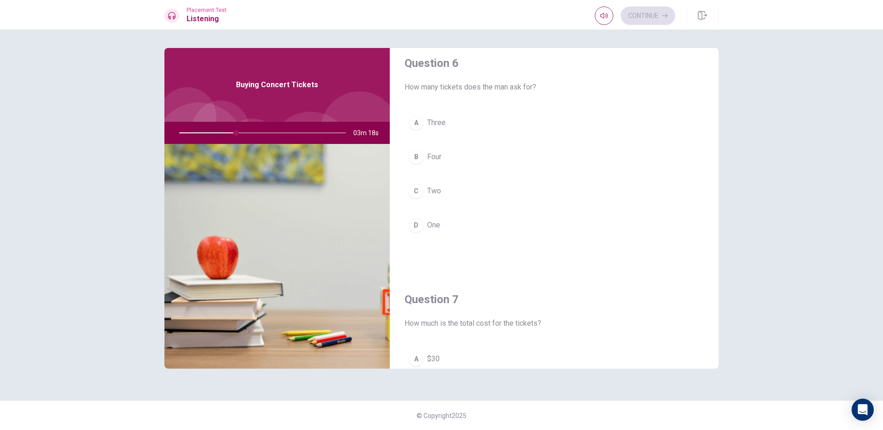
scroll to position [0, 0]
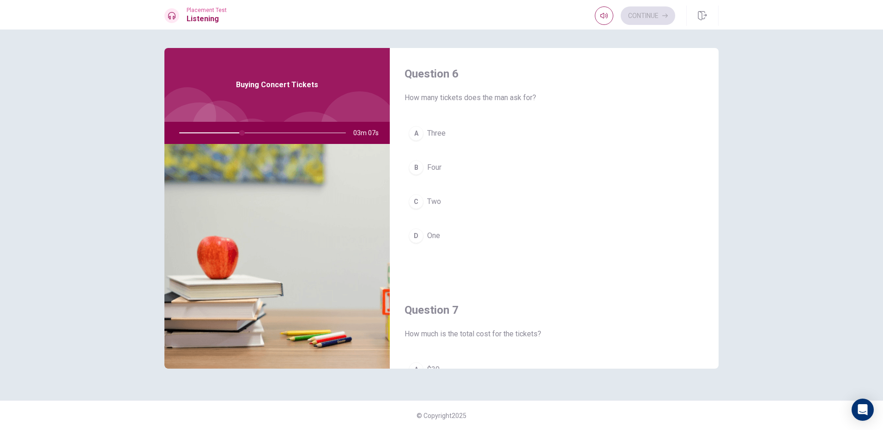
click at [420, 205] on div "C" at bounding box center [415, 201] width 15 height 15
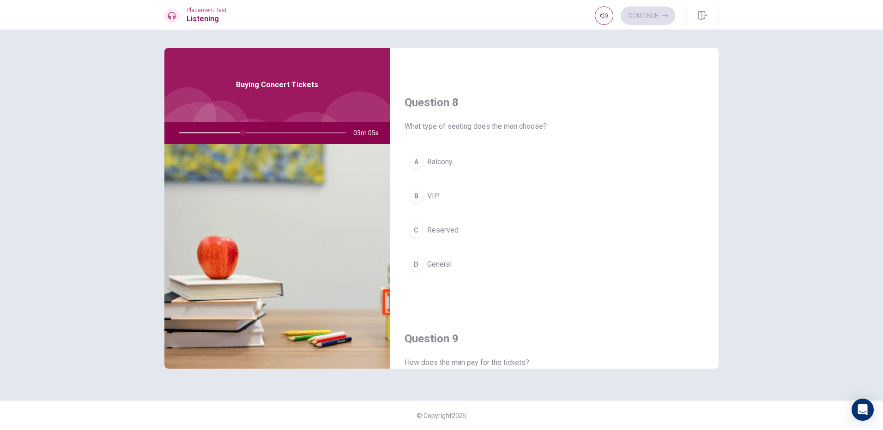
scroll to position [508, 0]
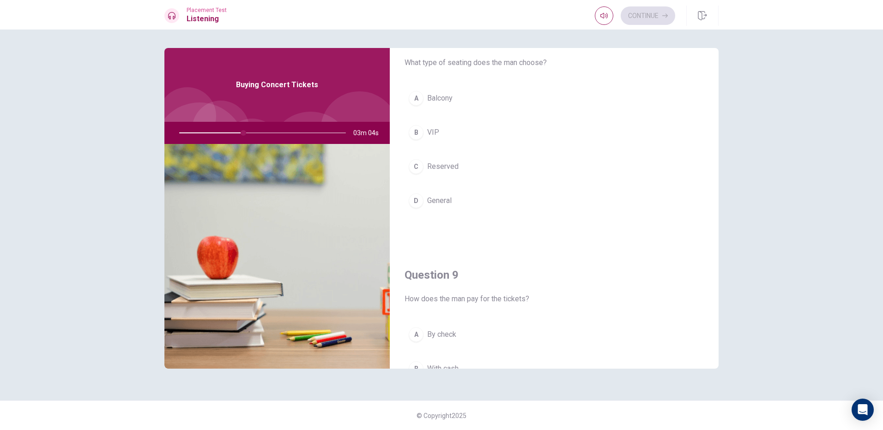
click at [420, 169] on div "C" at bounding box center [415, 166] width 15 height 15
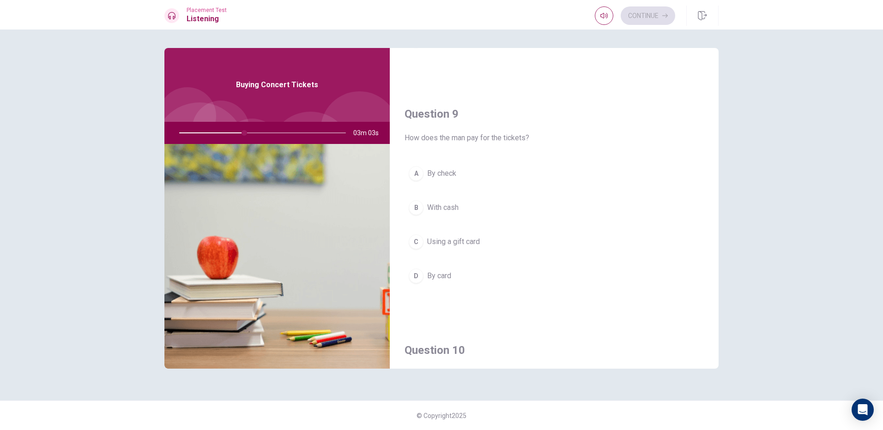
scroll to position [739, 0]
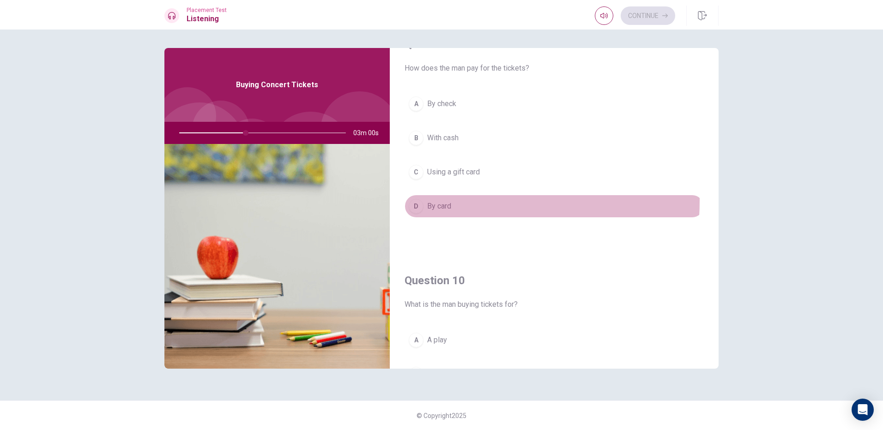
click at [413, 200] on div "D" at bounding box center [415, 206] width 15 height 15
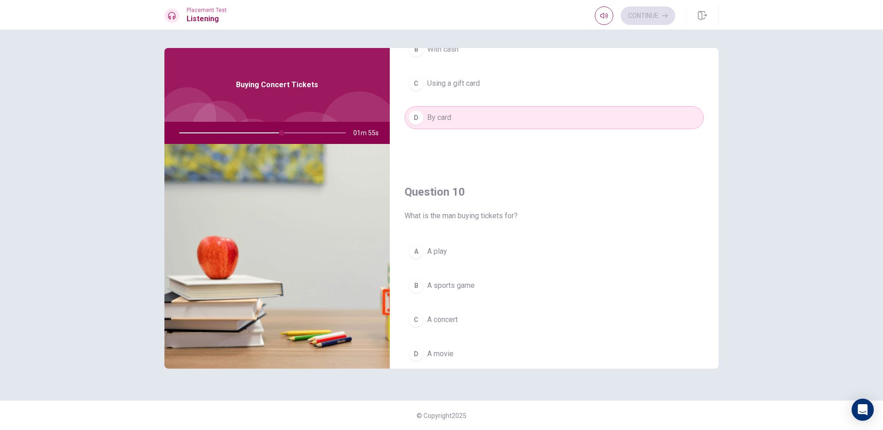
scroll to position [861, 0]
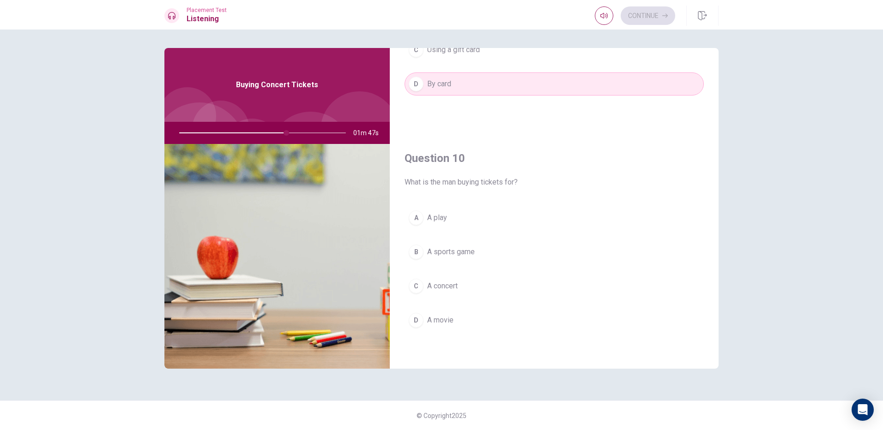
click at [415, 241] on button "B A sports game" at bounding box center [553, 251] width 299 height 23
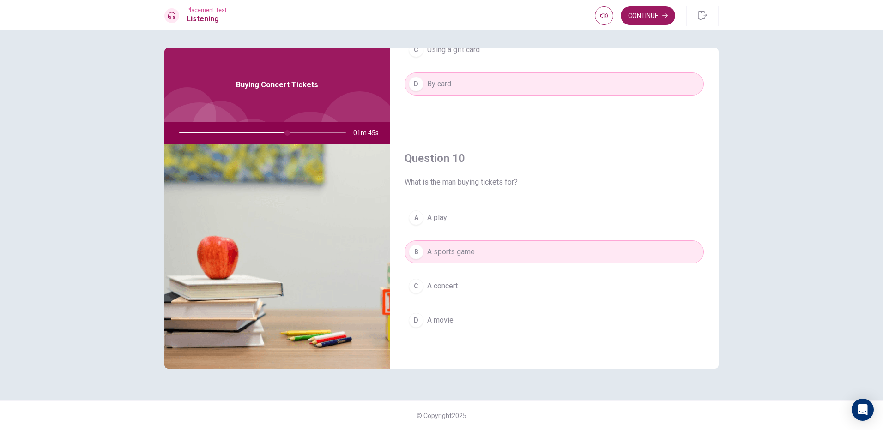
click at [641, 0] on div "Placement Test Listening Continue" at bounding box center [441, 15] width 883 height 30
click at [654, 16] on button "Continue" at bounding box center [647, 15] width 54 height 18
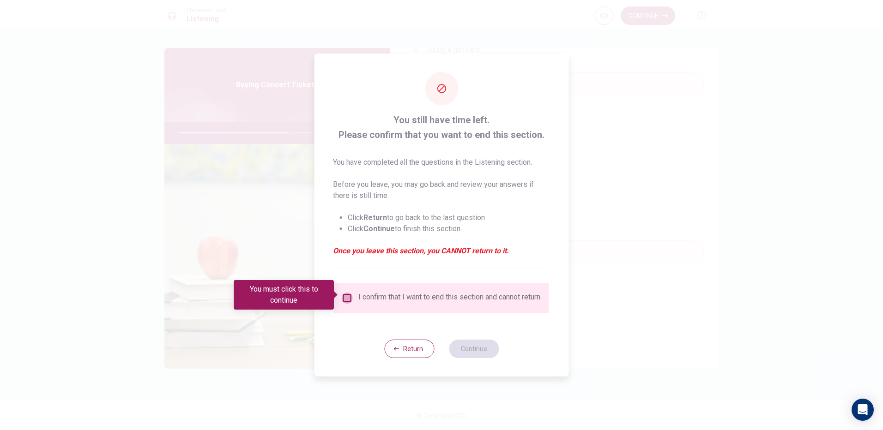
click at [350, 299] on input "You must click this to continue" at bounding box center [347, 298] width 11 height 11
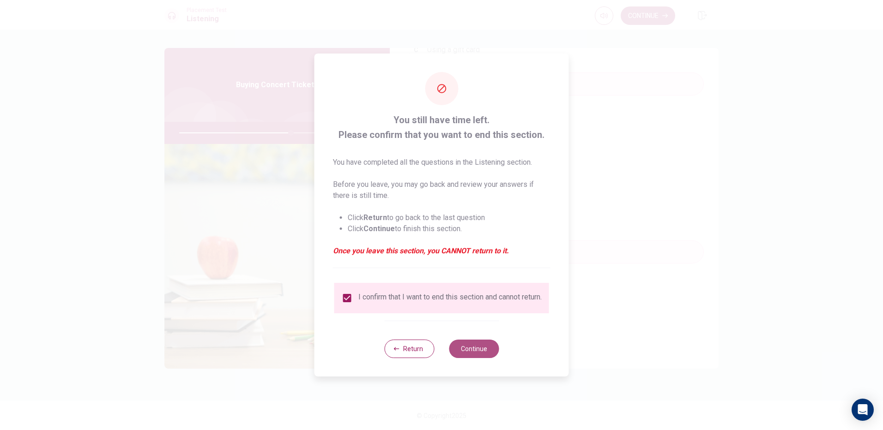
click at [458, 347] on button "Continue" at bounding box center [474, 349] width 50 height 18
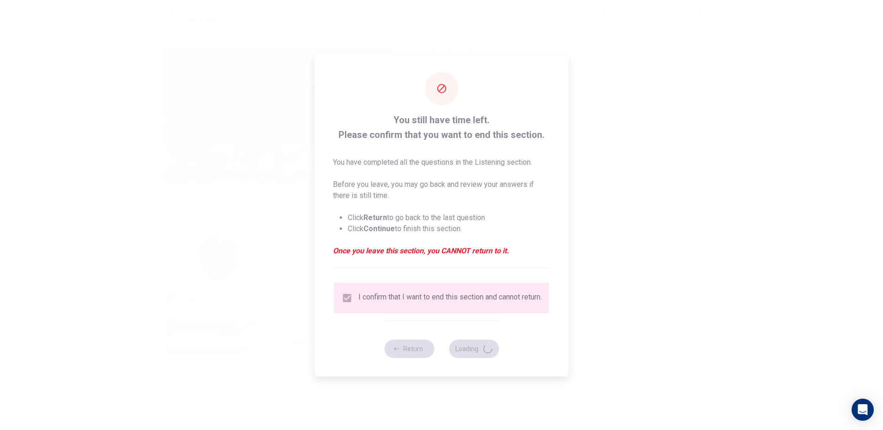
type input "68"
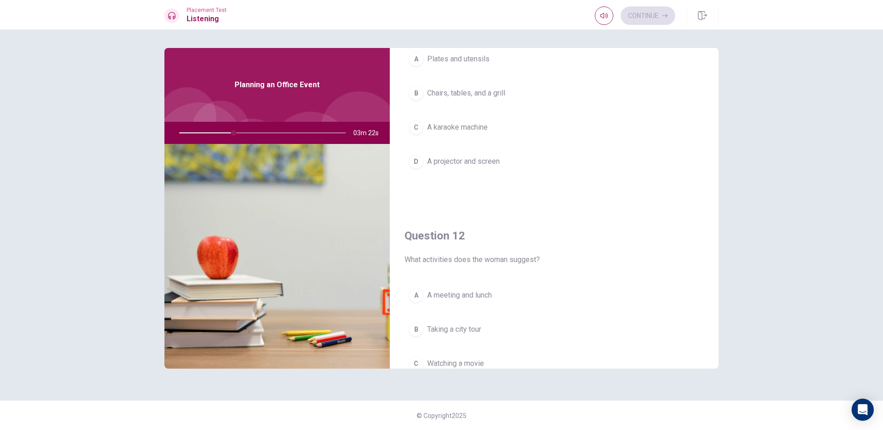
scroll to position [46, 0]
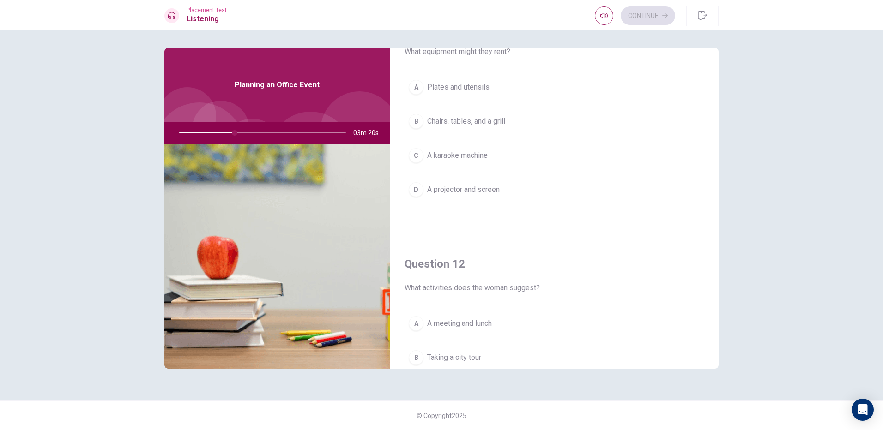
click at [413, 134] on div "A Plates and utensils B Chairs, tables, and a grill C A karaoke machine D A pro…" at bounding box center [553, 148] width 299 height 144
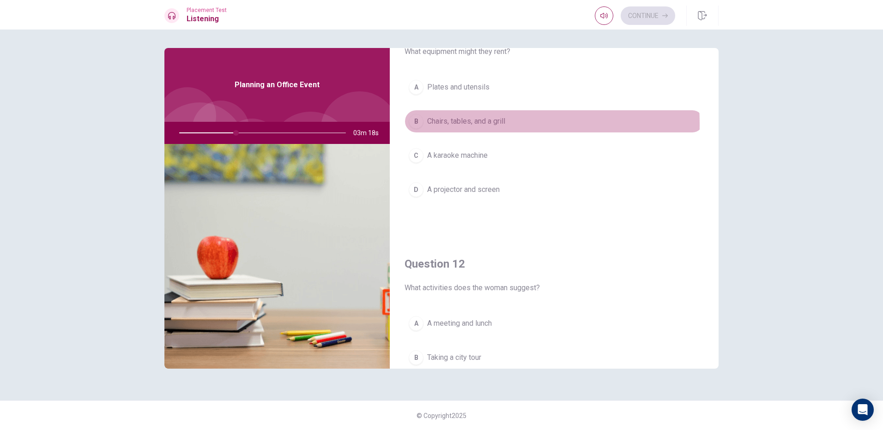
drag, startPoint x: 414, startPoint y: 125, endPoint x: 402, endPoint y: 123, distance: 11.6
click at [404, 125] on div "A Plates and utensils B Chairs, tables, and a grill C A karaoke machine D A pro…" at bounding box center [553, 148] width 299 height 144
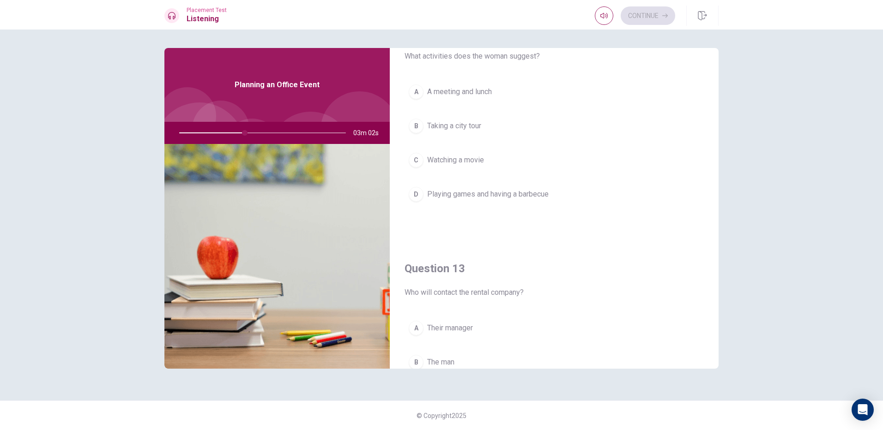
scroll to position [277, 0]
click at [416, 189] on div "D" at bounding box center [415, 195] width 15 height 15
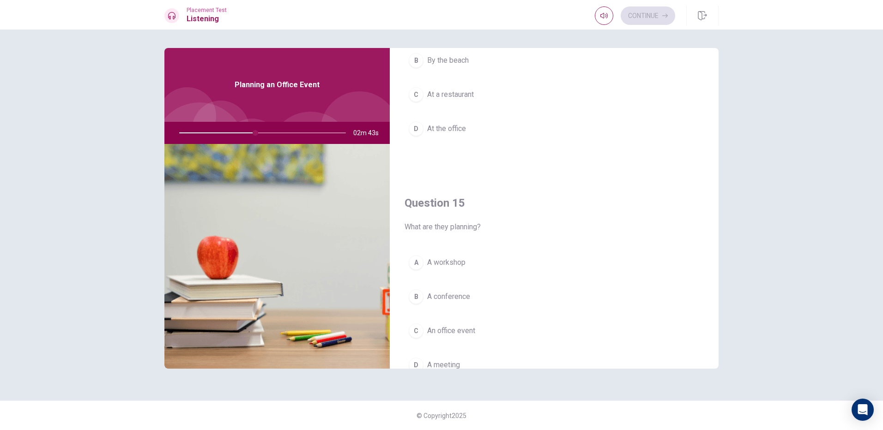
scroll to position [861, 0]
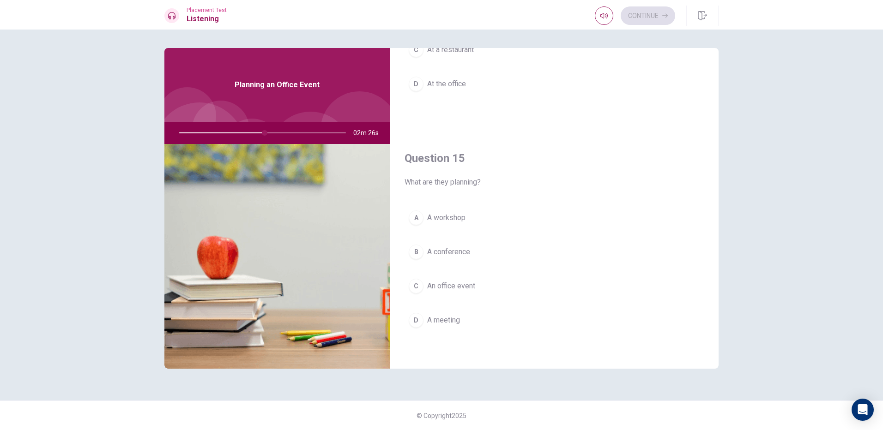
click at [415, 257] on div "B" at bounding box center [415, 252] width 15 height 15
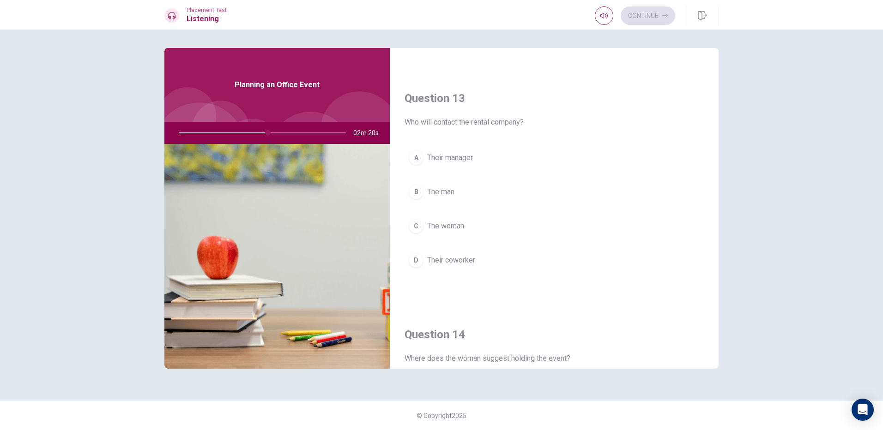
scroll to position [445, 0]
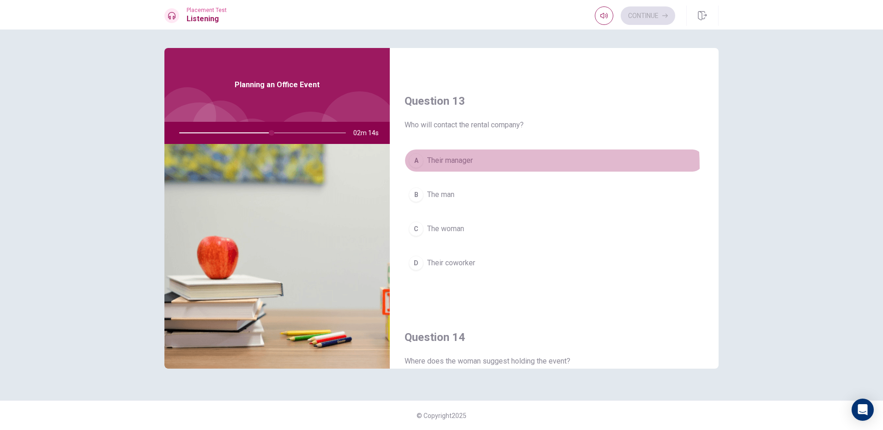
click at [422, 168] on button "A Their manager" at bounding box center [553, 160] width 299 height 23
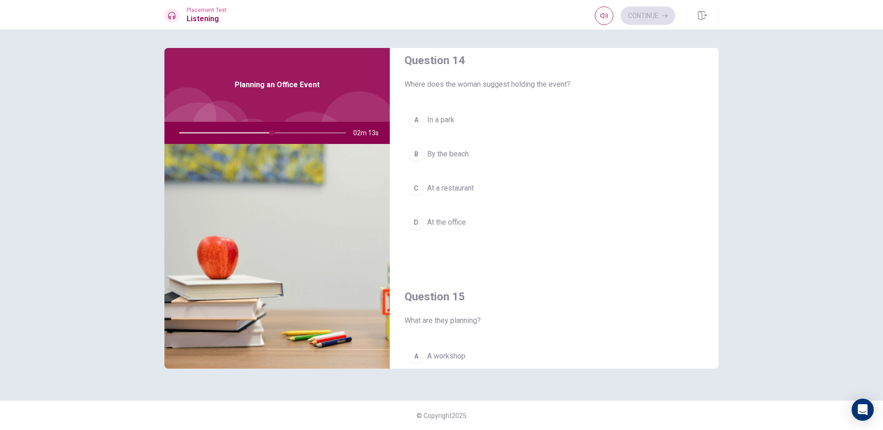
scroll to position [630, 0]
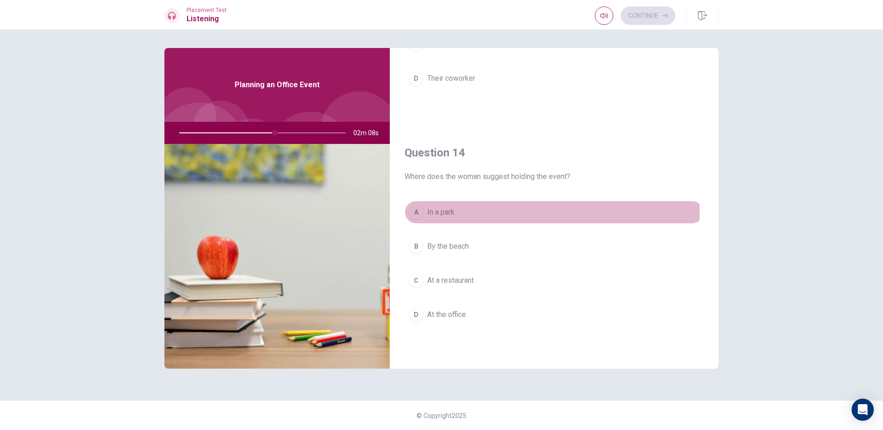
click at [420, 214] on div "A" at bounding box center [415, 212] width 15 height 15
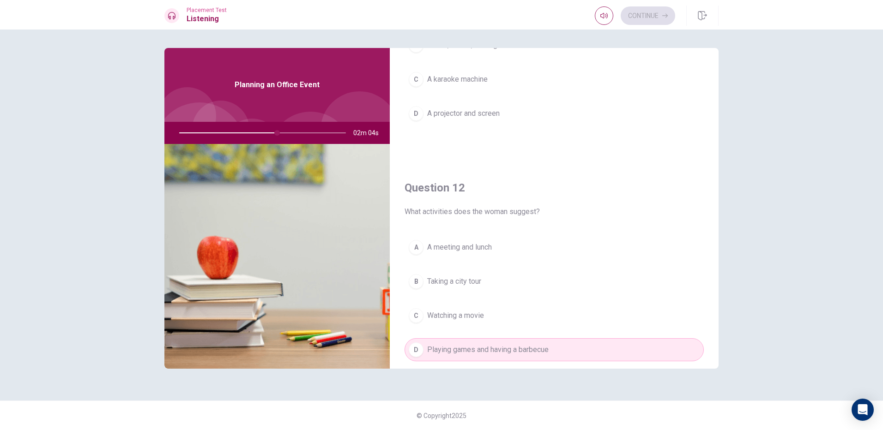
scroll to position [0, 0]
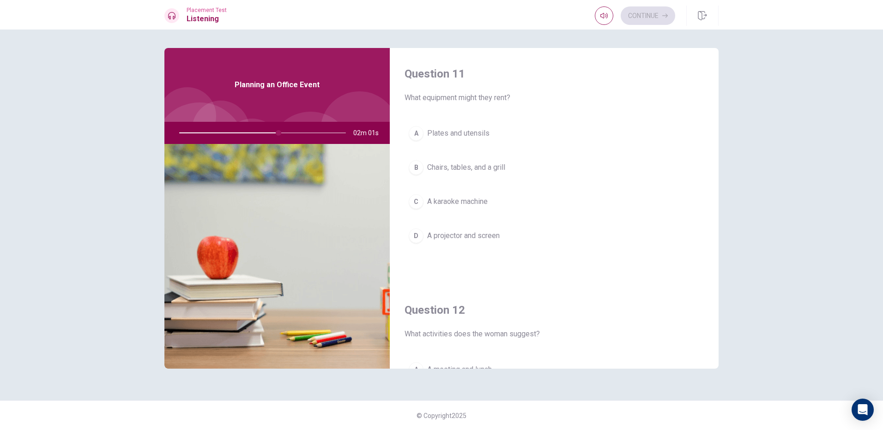
click at [417, 171] on div "B" at bounding box center [415, 167] width 15 height 15
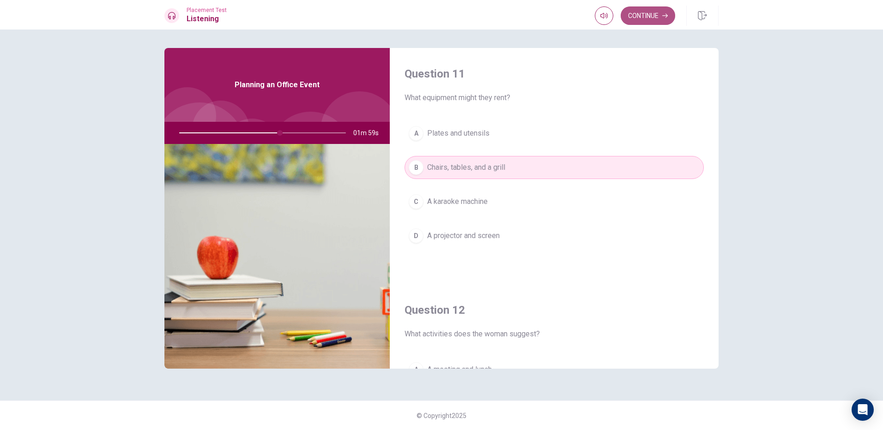
click at [655, 22] on button "Continue" at bounding box center [647, 15] width 54 height 18
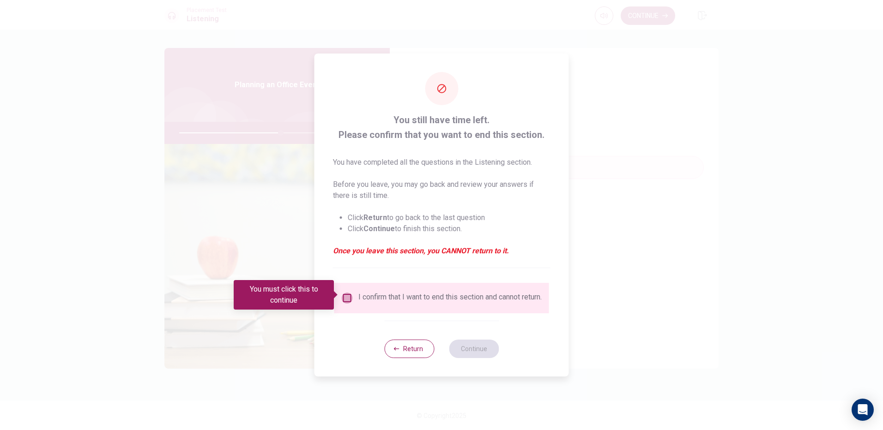
click at [346, 295] on input "You must click this to continue" at bounding box center [347, 298] width 11 height 11
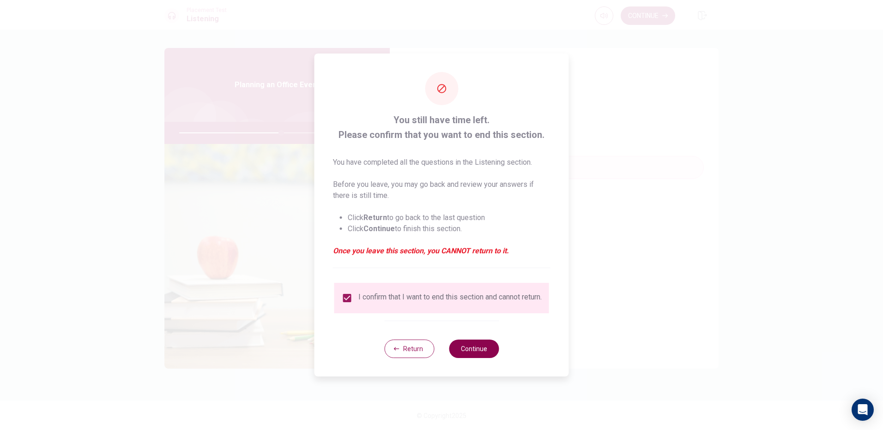
click at [463, 352] on button "Continue" at bounding box center [474, 349] width 50 height 18
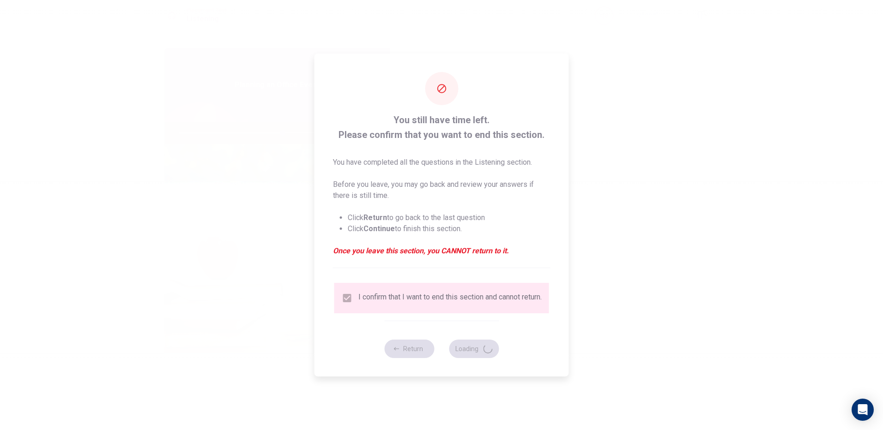
type input "62"
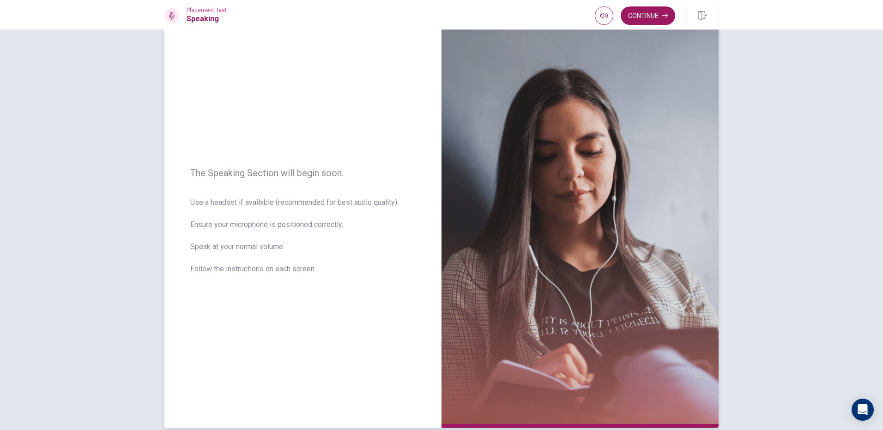
scroll to position [22, 0]
click at [648, 15] on button "Continue" at bounding box center [647, 15] width 54 height 18
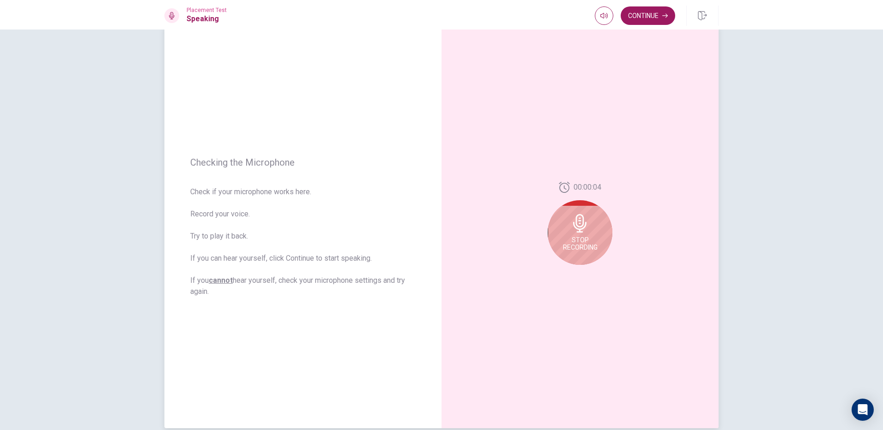
drag, startPoint x: 557, startPoint y: 224, endPoint x: 558, endPoint y: 235, distance: 11.1
click at [558, 235] on div "Stop Recording" at bounding box center [579, 232] width 65 height 65
click at [649, 11] on button "Continue" at bounding box center [647, 15] width 54 height 18
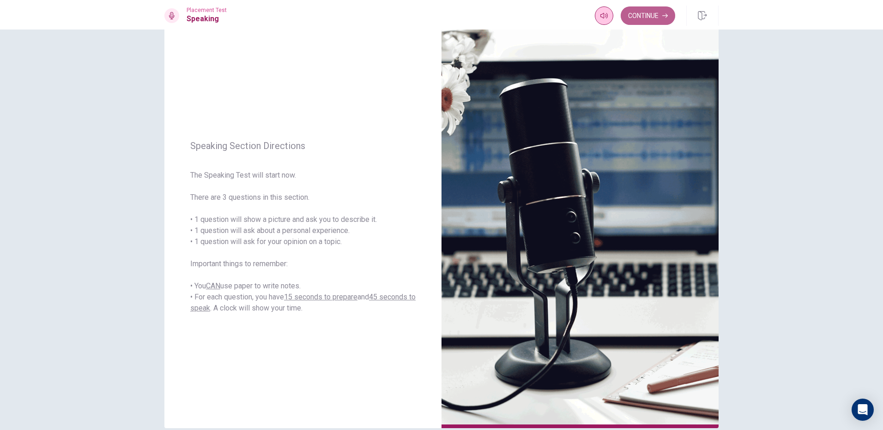
click at [661, 17] on button "Continue" at bounding box center [647, 15] width 54 height 18
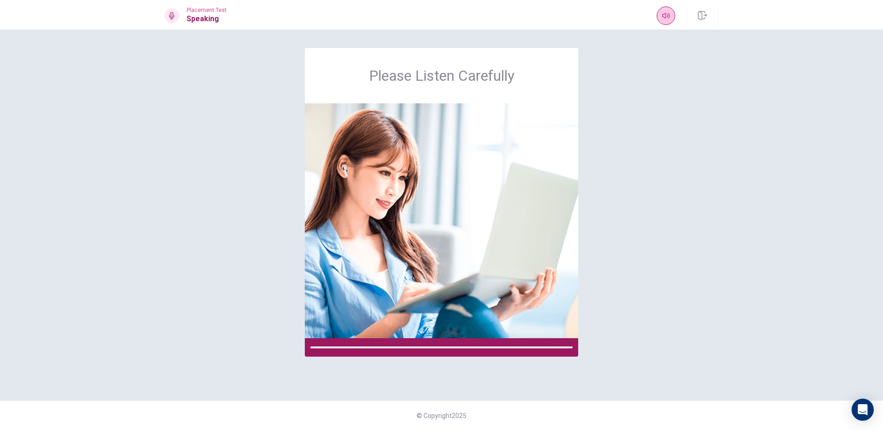
scroll to position [0, 0]
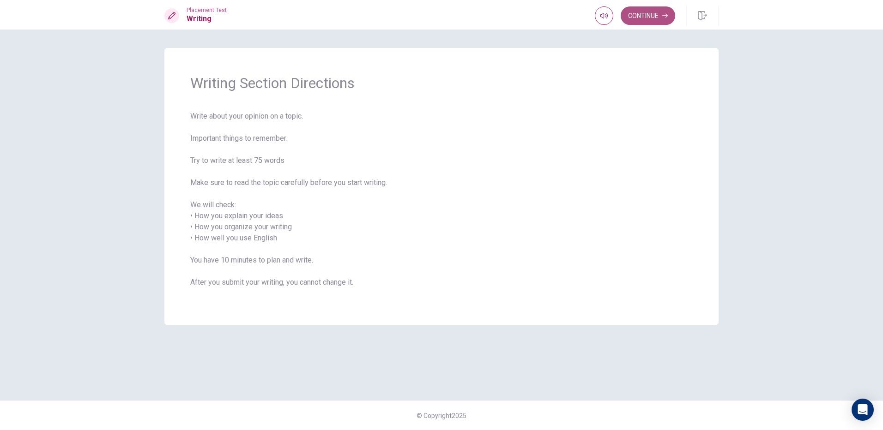
click at [643, 11] on button "Continue" at bounding box center [647, 15] width 54 height 18
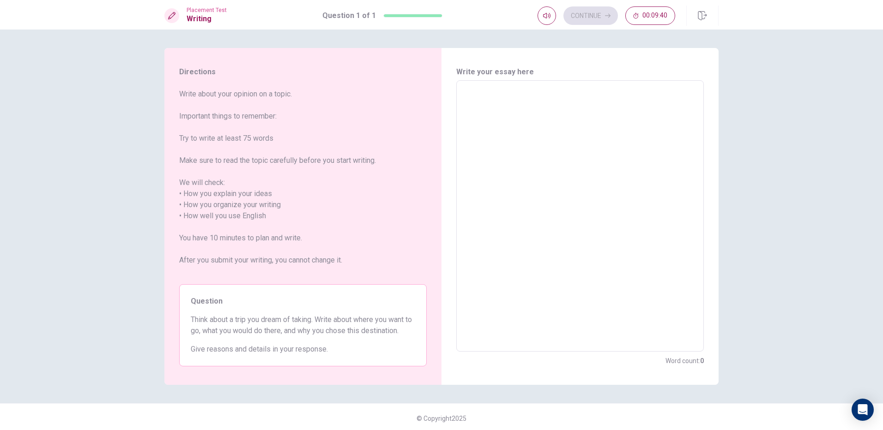
click at [495, 118] on textarea at bounding box center [579, 216] width 234 height 256
type textarea "I"
type textarea "x"
type textarea "In"
type textarea "x"
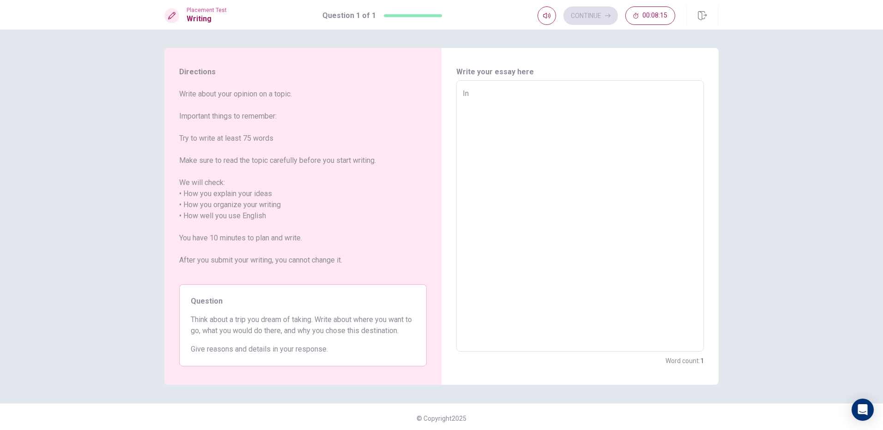
type textarea "In"
type textarea "x"
type textarea "In l"
type textarea "x"
type textarea "In la"
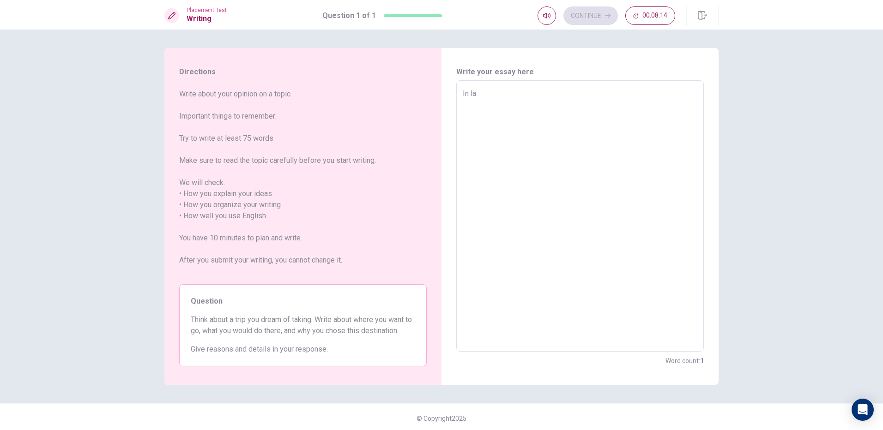
type textarea "x"
type textarea "In las"
type textarea "x"
type textarea "In last"
type textarea "x"
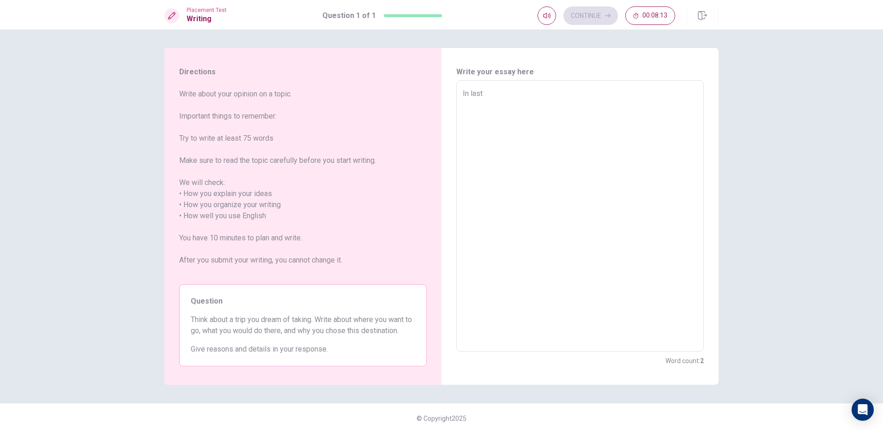
type textarea "In last"
type textarea "x"
type textarea "In last n"
type textarea "x"
type textarea "In last ni"
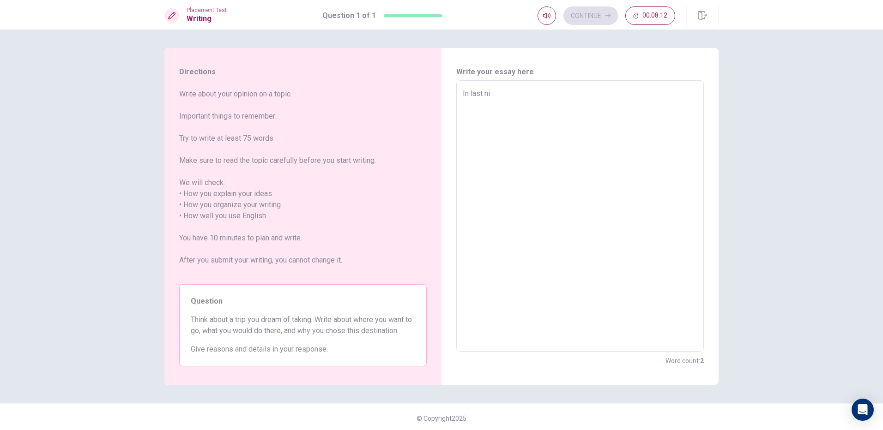
type textarea "x"
type textarea "In last nig"
type textarea "x"
type textarea "In last nigh"
type textarea "x"
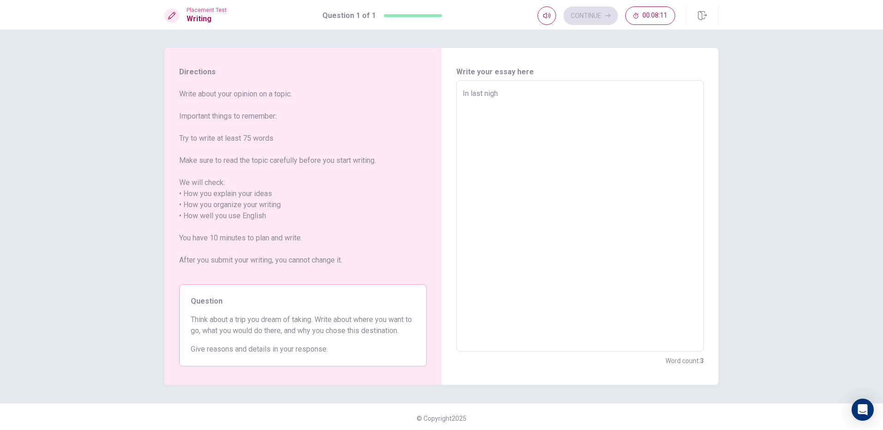
type textarea "In last night"
type textarea "x"
type textarea "In last night"
type textarea "x"
type textarea "In last night"
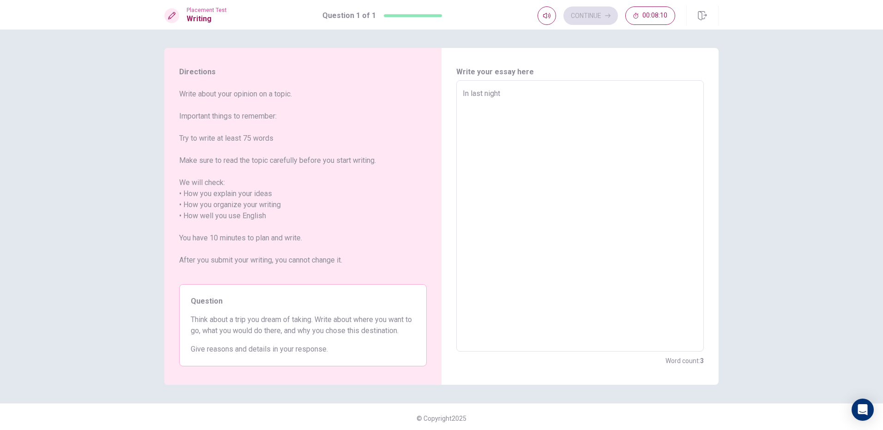
type textarea "x"
type textarea "In last night,"
type textarea "x"
type textarea "In last night,"
type textarea "x"
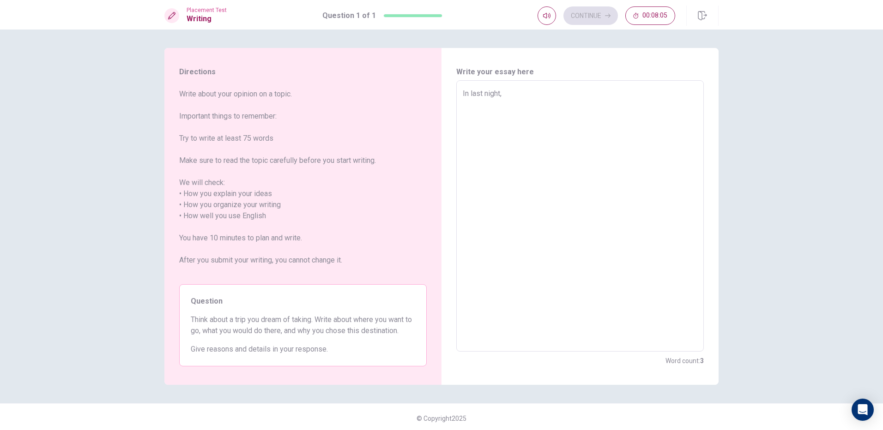
type textarea "In last night, i"
type textarea "x"
type textarea "In last night, i"
type textarea "x"
type textarea "In last night, i"
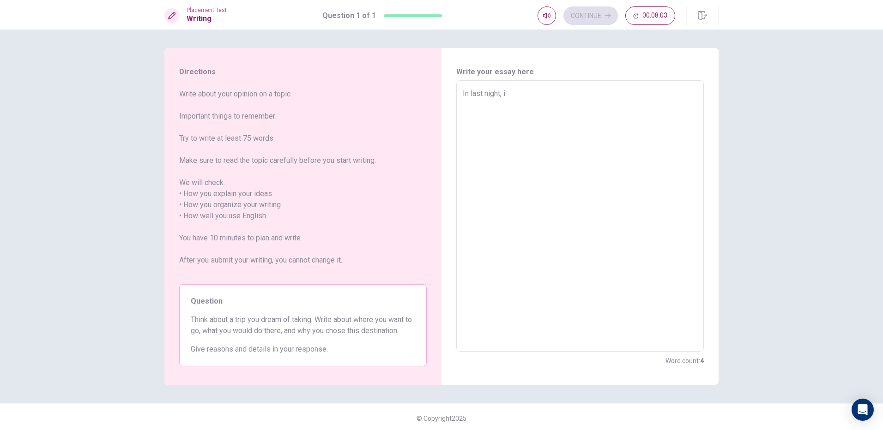
type textarea "x"
type textarea "In last night,"
type textarea "x"
type textarea "In last night, I"
type textarea "x"
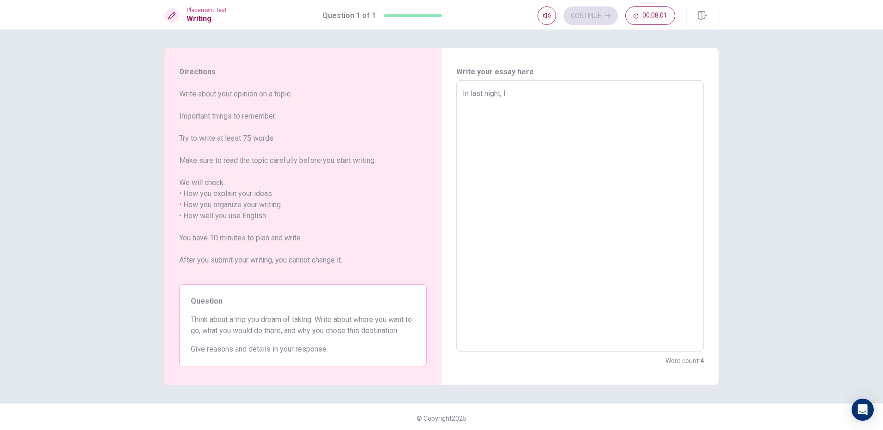
type textarea "In last night, I"
type textarea "x"
type textarea "In last night, I d"
type textarea "x"
type textarea "In last night, I dr"
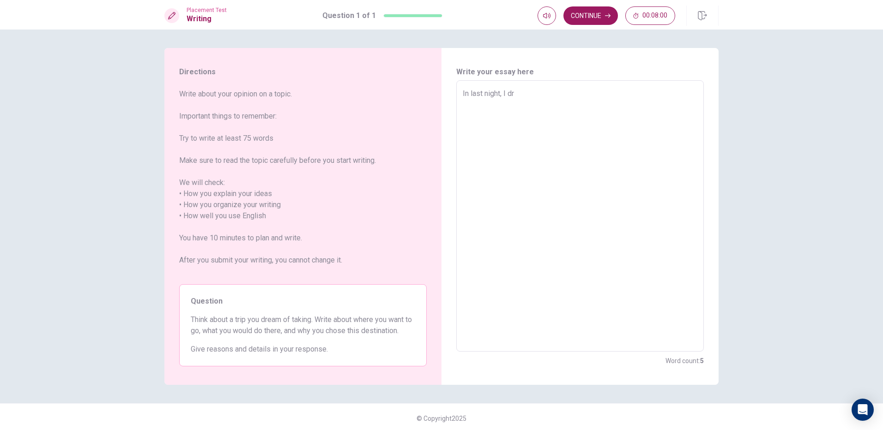
type textarea "x"
type textarea "In last night, I dre"
type textarea "x"
type textarea "In last night, I drea"
type textarea "x"
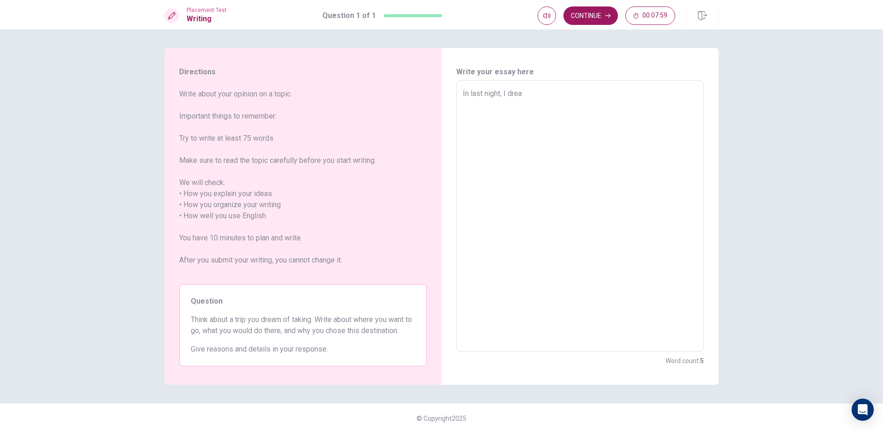
type textarea "In last night, I dream"
type textarea "x"
type textarea "In last night, I dreame"
type textarea "x"
type textarea "In last night, I dreamed"
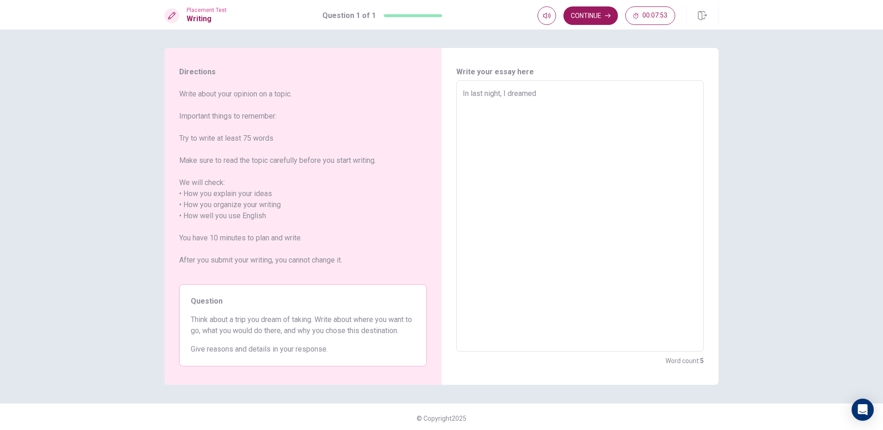
type textarea "x"
type textarea "In last night, I dreame"
type textarea "x"
type textarea "In last night, I dream"
type textarea "x"
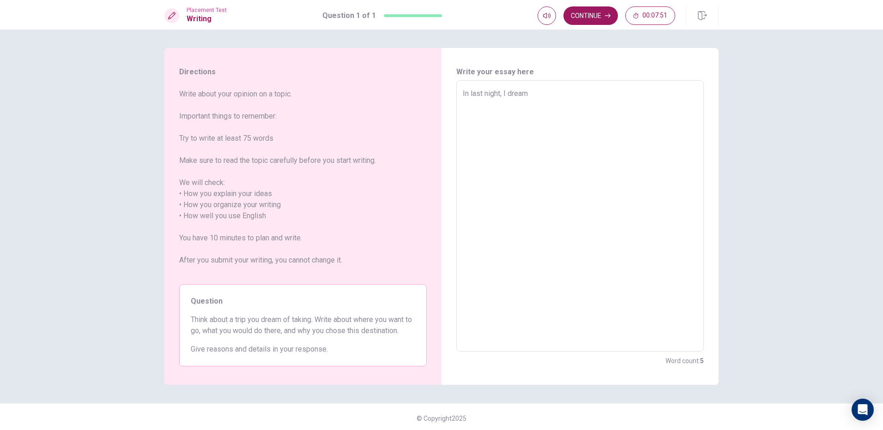
type textarea "In last night, I dream"
type textarea "x"
type textarea "In last night, I dream w"
type textarea "x"
type textarea "In last night, I dream wo"
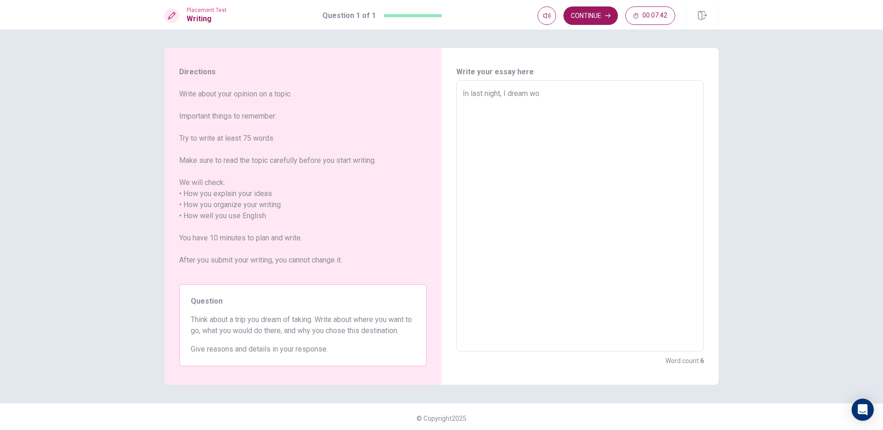
type textarea "x"
type textarea "In last night, I dream w"
type textarea "x"
type textarea "In last night, I dream"
type textarea "x"
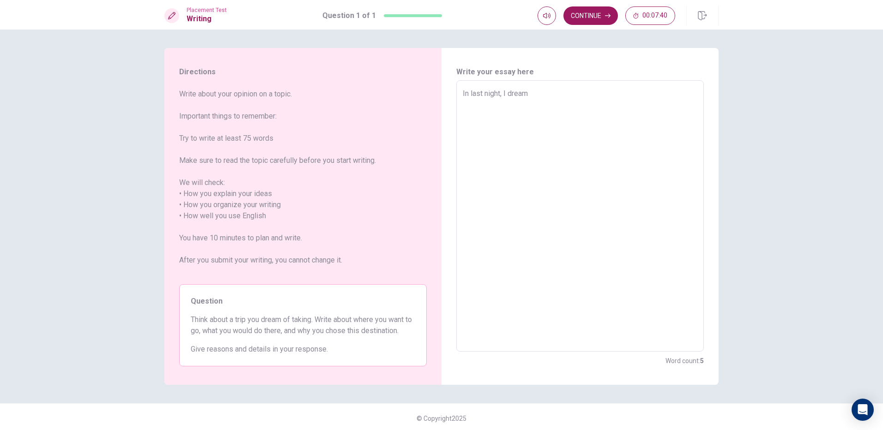
type textarea "In last night, I dream I"
type textarea "x"
type textarea "In last night, I dream I"
type textarea "x"
type textarea "In last night, I dream I h"
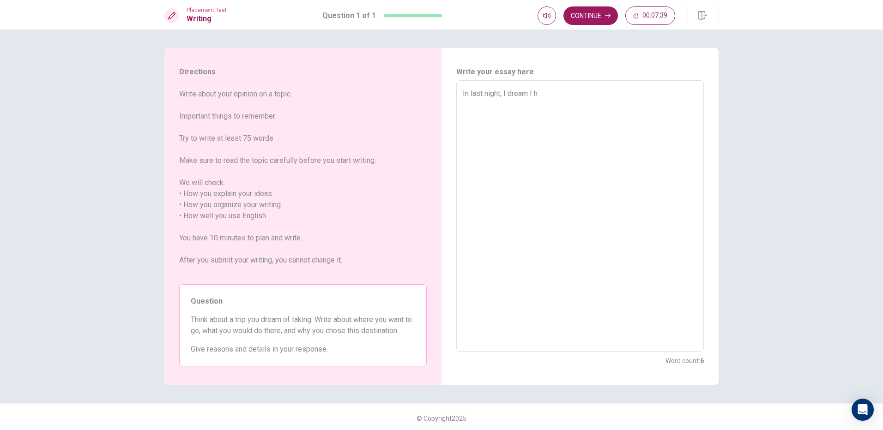
type textarea "x"
type textarea "In last night, I dream I ha"
type textarea "x"
type textarea "In last night, I dream I hav"
type textarea "x"
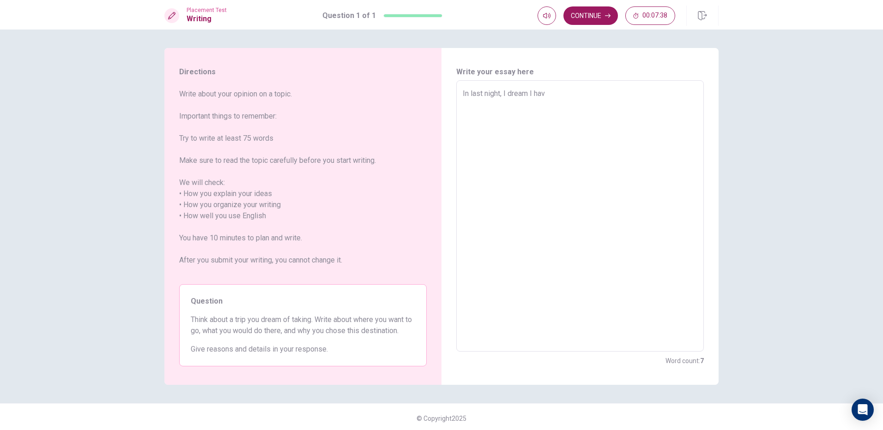
type textarea "In last night, I dream I have"
type textarea "x"
type textarea "In last night, I dream I have"
type textarea "x"
type textarea "In last night, I dream I have t"
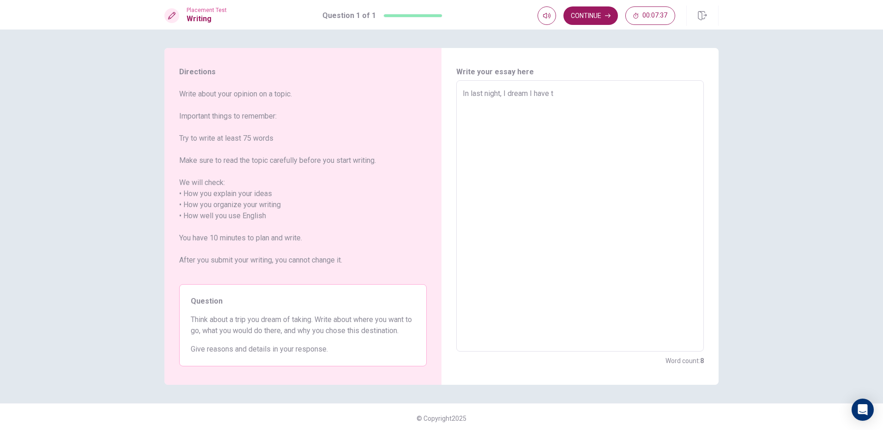
type textarea "x"
type textarea "In last night, I dream I have tr"
type textarea "x"
type textarea "In last night, I dream I have tra"
type textarea "x"
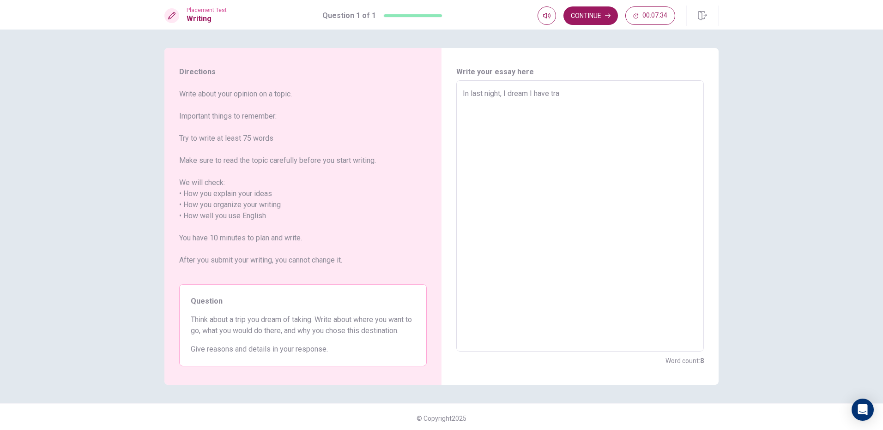
type textarea "In last night, I dream I have trav"
type textarea "x"
type textarea "In last night, I dream I have trave"
type textarea "x"
type textarea "In last night, I dream I have travel"
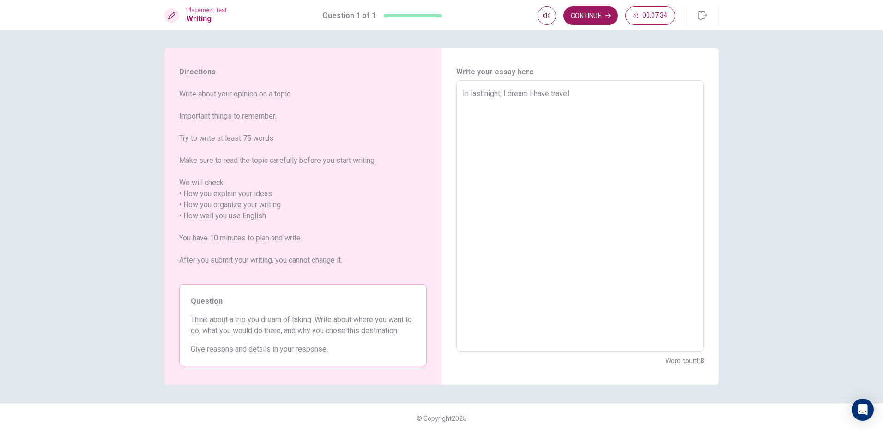
type textarea "x"
type textarea "In last night, I dream I have travell"
type textarea "x"
type textarea "In last night, I dream I have travelle"
type textarea "x"
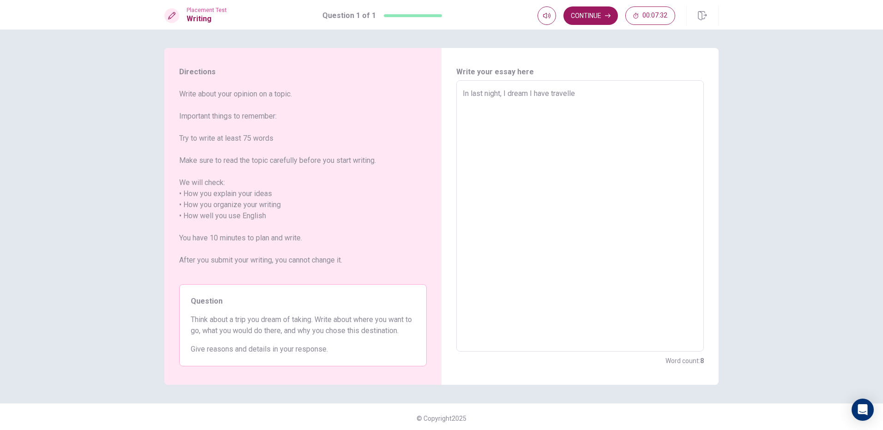
type textarea "In last night, I dream I have travelled"
type textarea "x"
type textarea "In last night, I dream I have travelled"
type textarea "x"
type textarea "In last night, I dream I have travelled t"
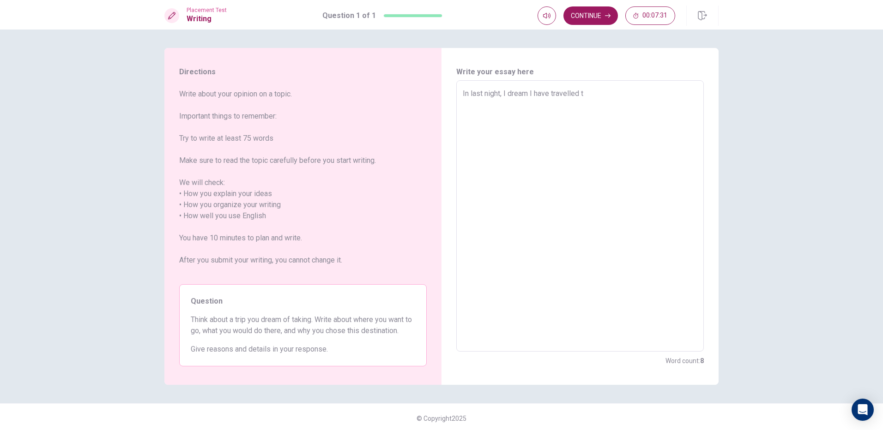
type textarea "x"
type textarea "In last night, I dream I have travelled to"
type textarea "x"
type textarea "In last night, I dream I have travelled to"
type textarea "x"
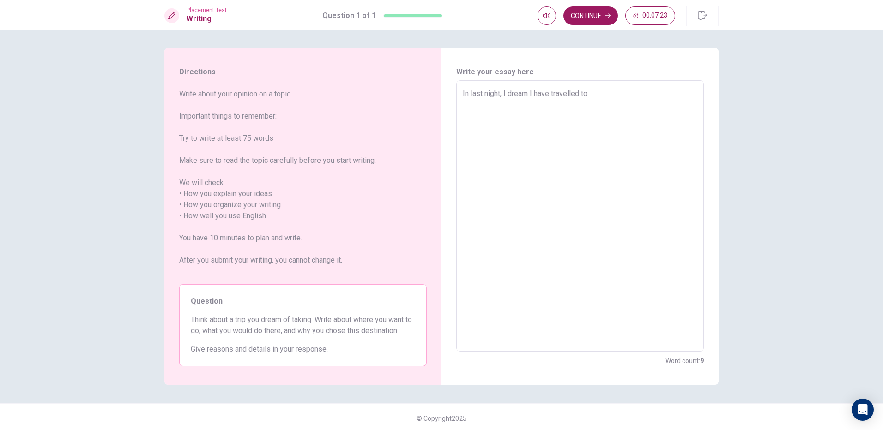
type textarea "In last night, I dream I have travelled to C"
type textarea "x"
type textarea "In last night, I dream I have travelled to Ch"
type textarea "x"
type textarea "In last night, I dream I have travelled to Chi"
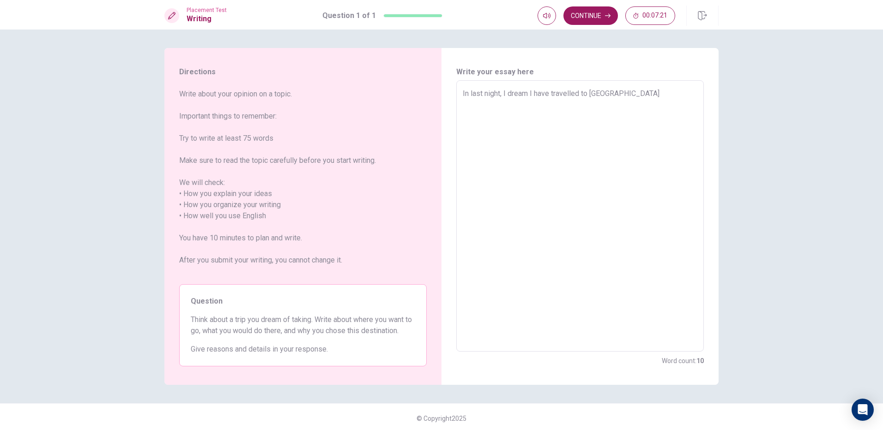
type textarea "x"
type textarea "In last night, I dream I have travelled to Chin"
type textarea "x"
type textarea "In last night, I dream I have travelled to China"
type textarea "x"
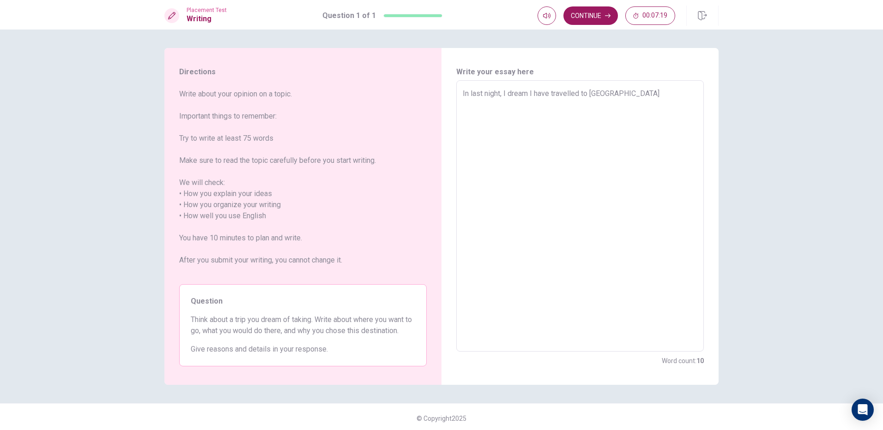
type textarea "In last night, I dream I have travelled to China"
type textarea "x"
type textarea "In last night, I dream I have travelled to China"
type textarea "x"
type textarea "In last night, I dream I have travelled to China,"
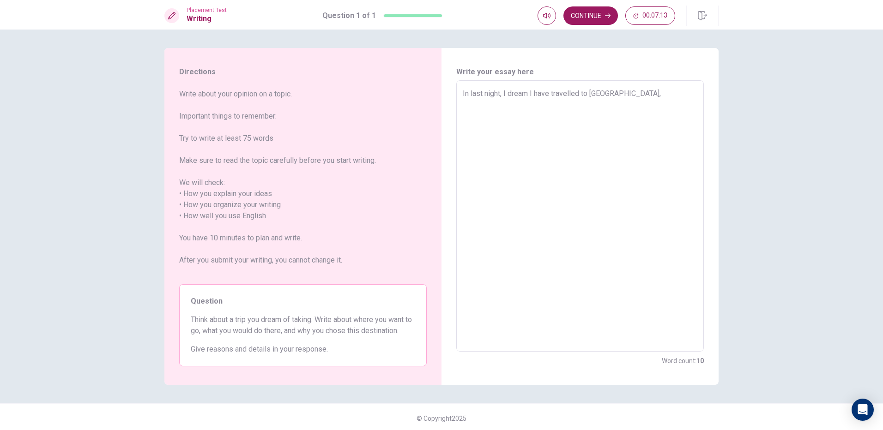
type textarea "x"
type textarea "In last night, I dream I have travelled to China,"
type textarea "x"
type textarea "In last night, I dream I have travelled to China, t"
type textarea "x"
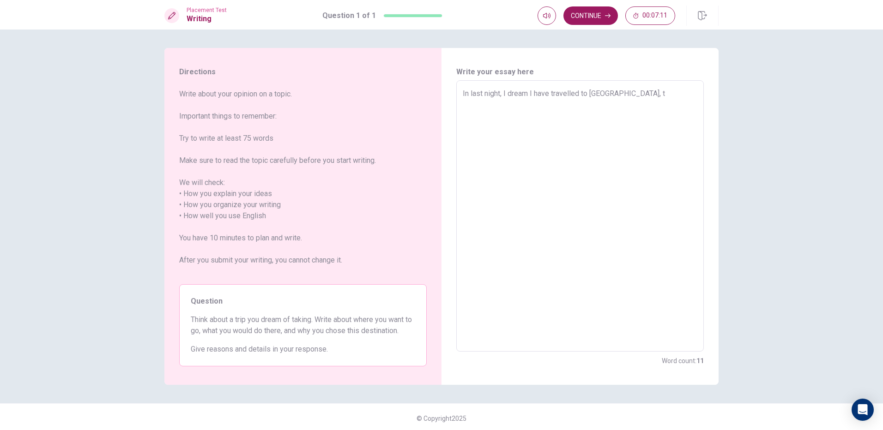
type textarea "In last night, I dream I have travelled to China, th"
type textarea "x"
type textarea "In last night, I dream I have travelled to China, the"
type textarea "x"
type textarea "In last night, I dream I have travelled to China, ther"
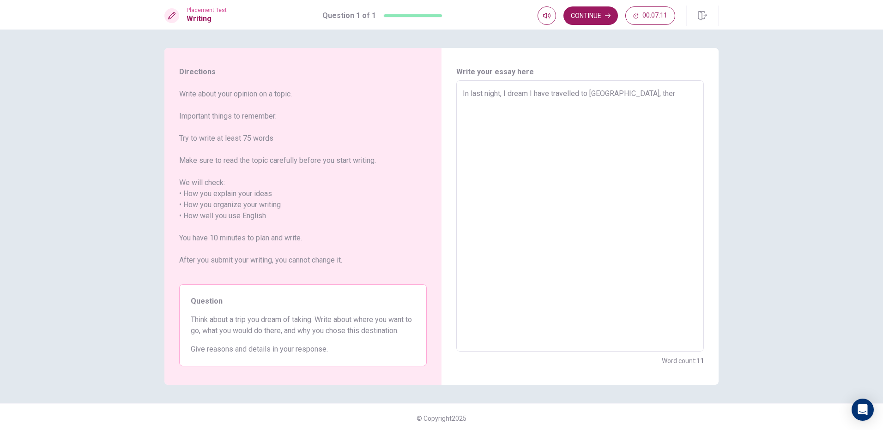
type textarea "x"
type textarea "In last night, I dream I have travelled to China, there"
type textarea "x"
type textarea "In last night, I dream I have travelled to China, there"
type textarea "x"
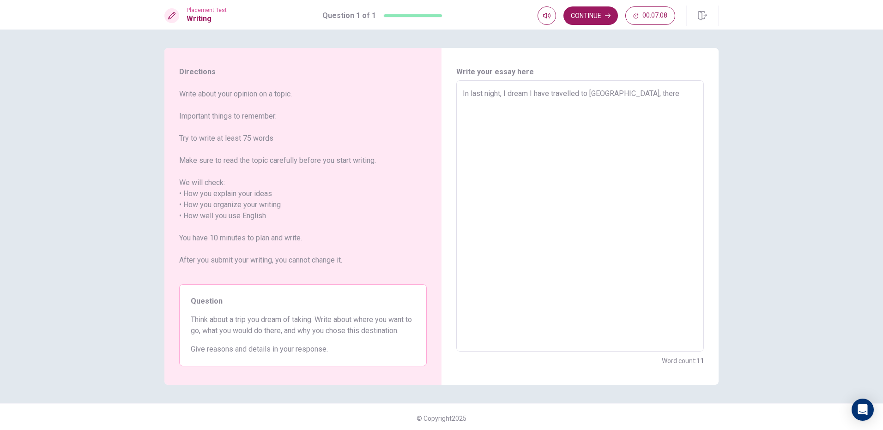
type textarea "In last night, I dream I have travelled to China, there i"
type textarea "x"
type textarea "In last night, I dream I have travelled to China, there is"
type textarea "x"
type textarea "In last night, I dream I have travelled to China, there is"
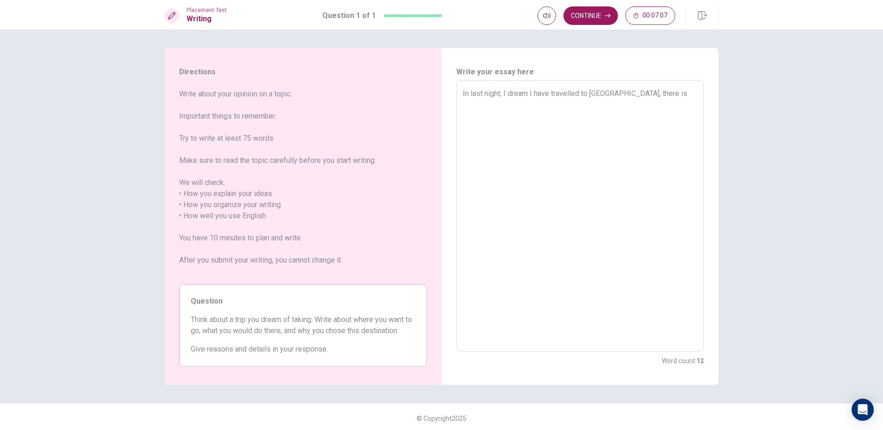
type textarea "x"
type textarea "In last night, I dream I have travelled to China, there is a"
type textarea "x"
type textarea "In last night, I dream I have travelled to China, there is a"
type textarea "x"
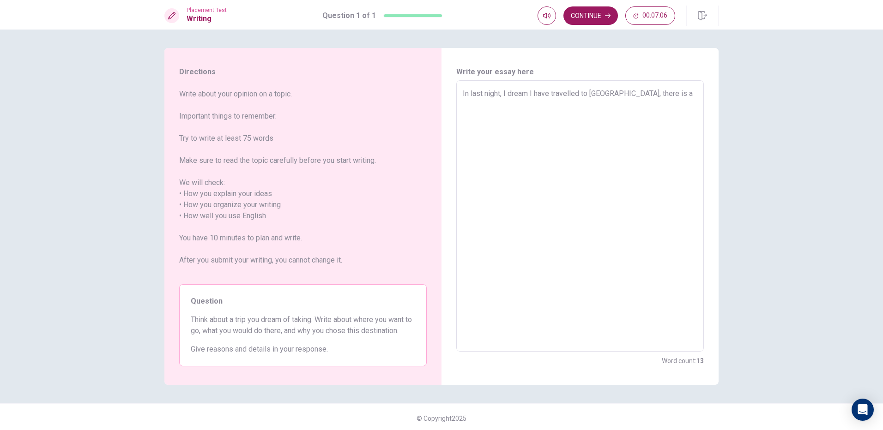
type textarea "In last night, I dream I have travelled to China, there is a a"
type textarea "x"
type textarea "In last night, I dream I have travelled to China, there is a am"
type textarea "x"
type textarea "In last night, I dream I have travelled to China, there is a ama"
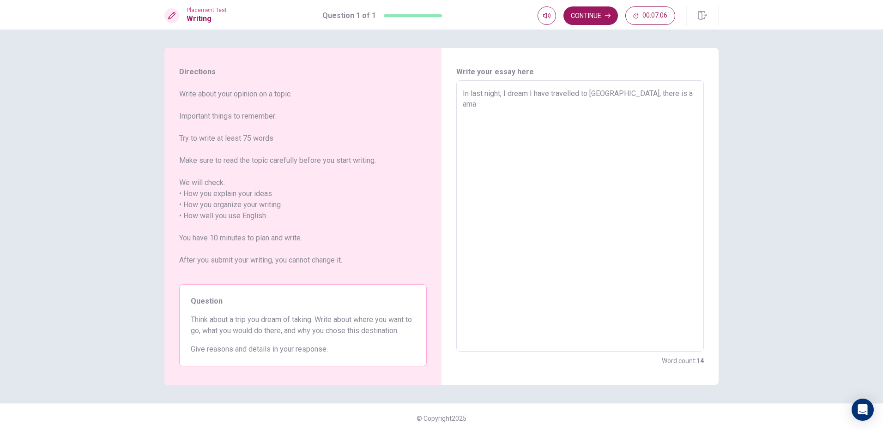
type textarea "x"
type textarea "In last night, I dream I have travelled to China, there is a amaz"
type textarea "x"
type textarea "In last night, I dream I have travelled to China, there is a amazi"
type textarea "x"
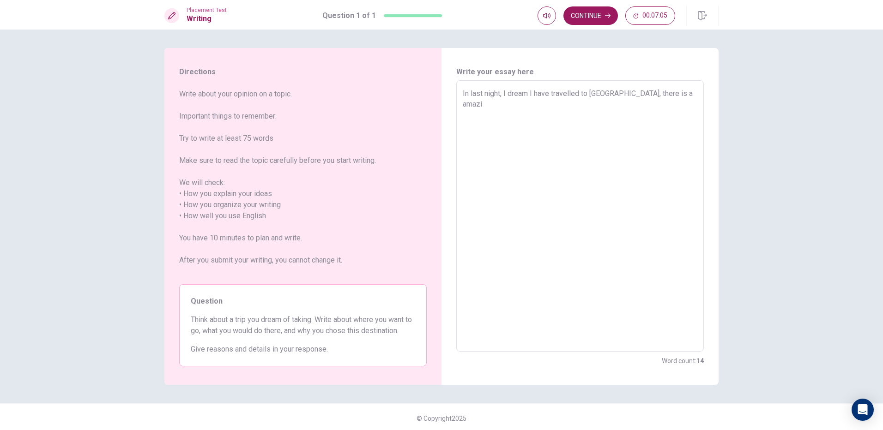
type textarea "In last night, I dream I have travelled to China, there is a amazin"
type textarea "x"
type textarea "In last night, I dream I have travelled to China, there is a amazing"
type textarea "x"
type textarea "In last night, I dream I have travelled to China, there is a amazing"
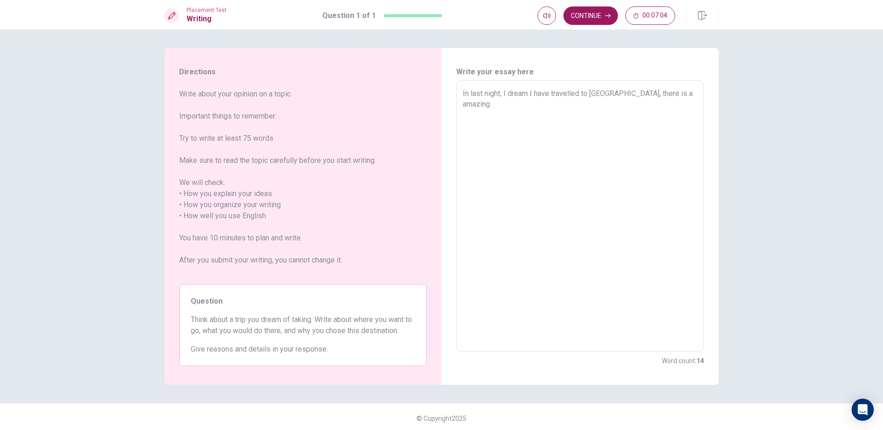
type textarea "x"
type textarea "In last night, I dream I have travelled to China, there is a amazing c"
type textarea "x"
type textarea "In last night, I dream I have travelled to China, there is a amazing co"
type textarea "x"
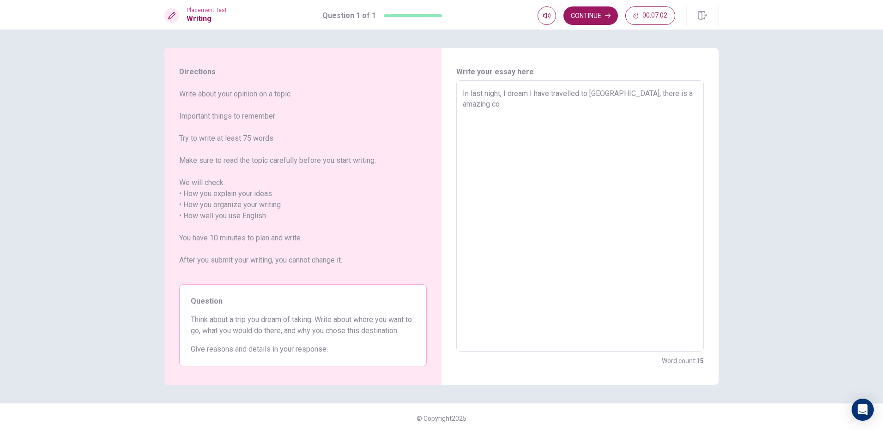
type textarea "In last night, I dream I have travelled to China, there is a amazing cou"
type textarea "x"
type textarea "In last night, I dream I have travelled to China, there is a amazing coun"
type textarea "x"
type textarea "In last night, I dream I have travelled to China, there is a amazing count"
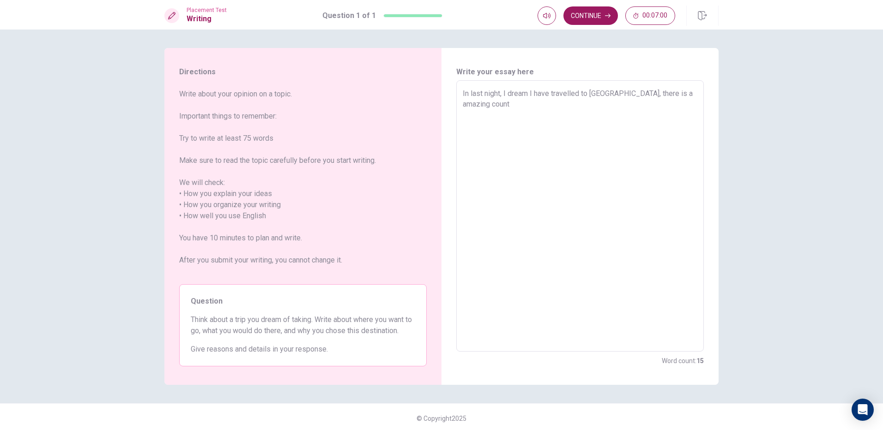
type textarea "x"
type textarea "In last night, I dream I have travelled to China, there is a amazing countr"
type textarea "x"
type textarea "In last night, I dream I have travelled to China, there is a amazing country"
type textarea "x"
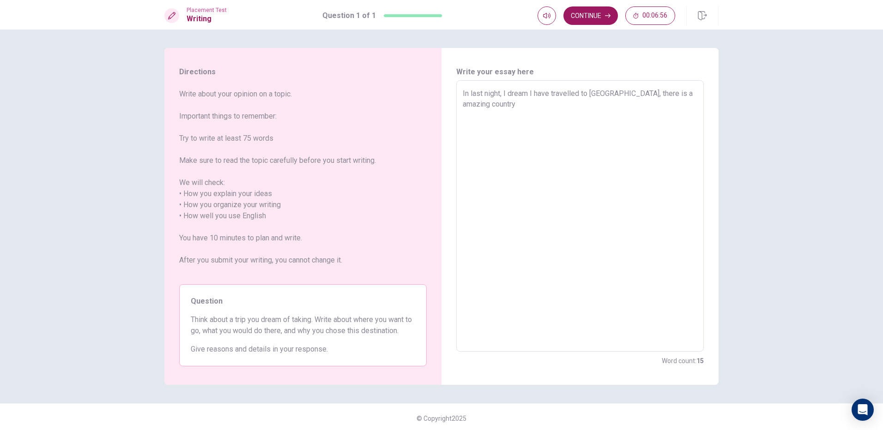
type textarea "In last night, I dream I have travelled to China, there is a amazing country."
type textarea "x"
type textarea "In last night, I dream I have travelled to China, there is a amazing country."
type textarea "x"
type textarea "In last night, I dream I have travelled to China, there is a amazing country. I"
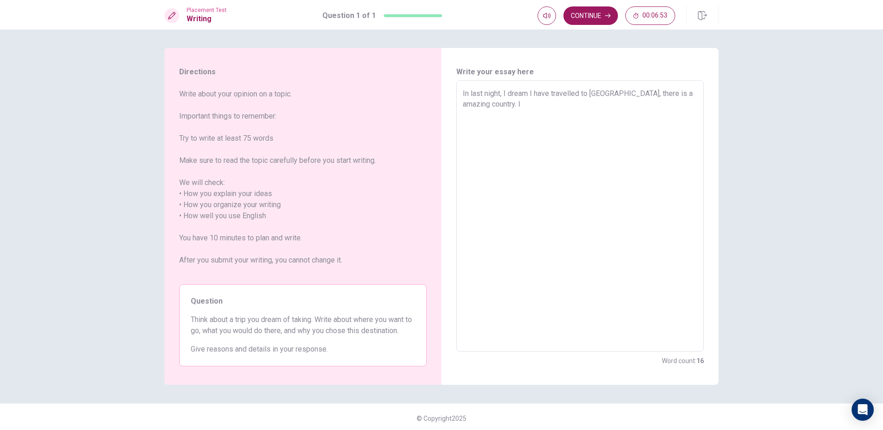
type textarea "x"
type textarea "In last night, I dream I have travelled to China, there is a amazing country. I"
type textarea "x"
type textarea "In last night, I dream I have travelled to China, there is a amazing country. I…"
type textarea "x"
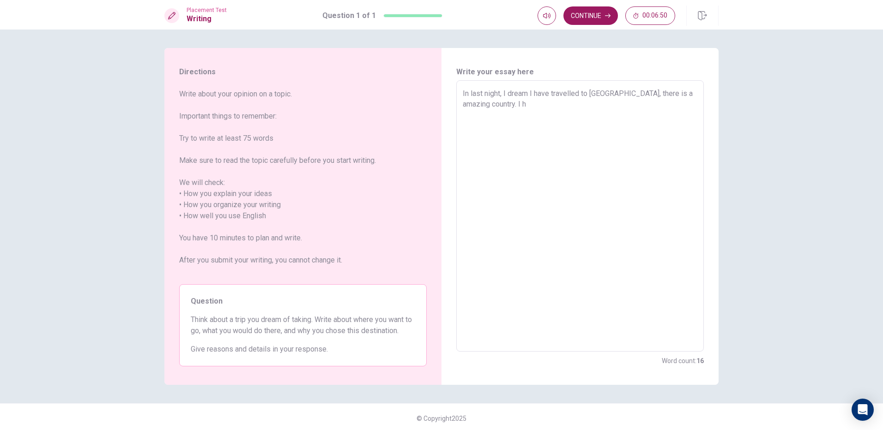
type textarea "In last night, I dream I have travelled to China, there is a amazing country. I…"
type textarea "x"
type textarea "In last night, I dream I have travelled to China, there is a amazing country. I…"
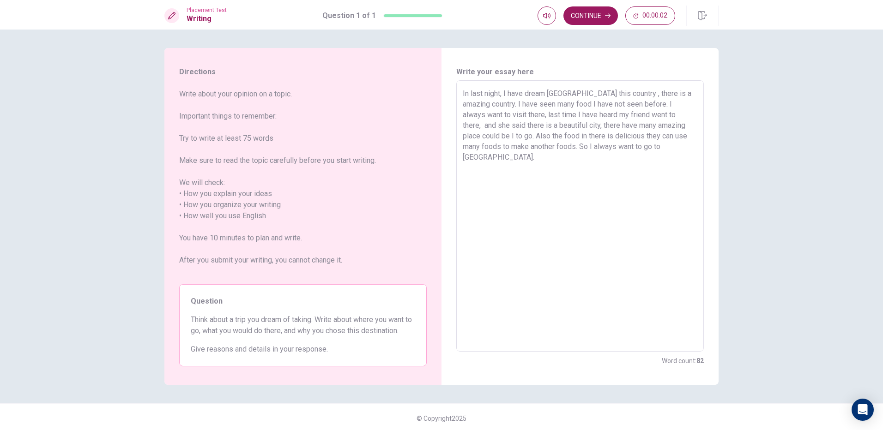
click at [601, 5] on div "Placement Test Writing Question 1 of 1 Continue 00:00:02" at bounding box center [441, 15] width 883 height 30
click at [600, 8] on button "Continue" at bounding box center [590, 15] width 54 height 18
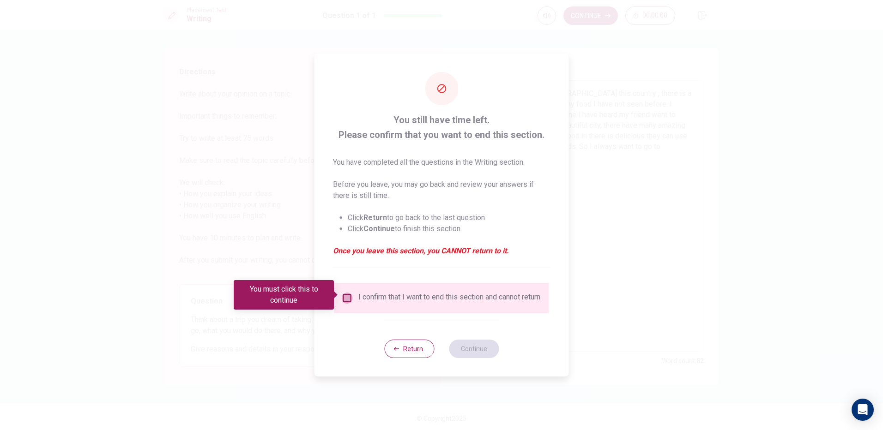
click at [342, 293] on input "You must click this to continue" at bounding box center [347, 298] width 11 height 11
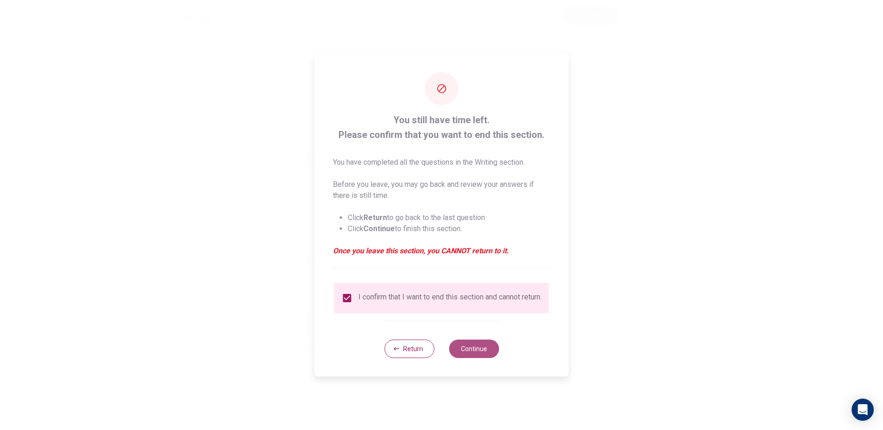
click at [464, 351] on button "Continue" at bounding box center [474, 349] width 50 height 18
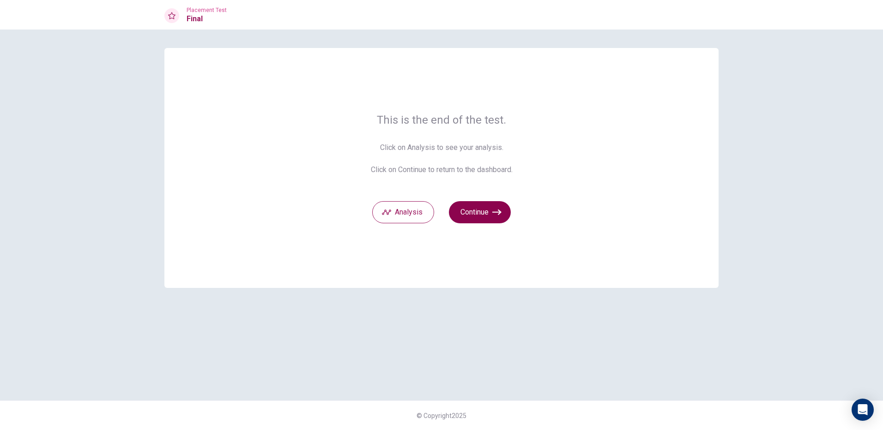
click at [481, 211] on button "Continue" at bounding box center [480, 212] width 62 height 22
